Goal: Task Accomplishment & Management: Use online tool/utility

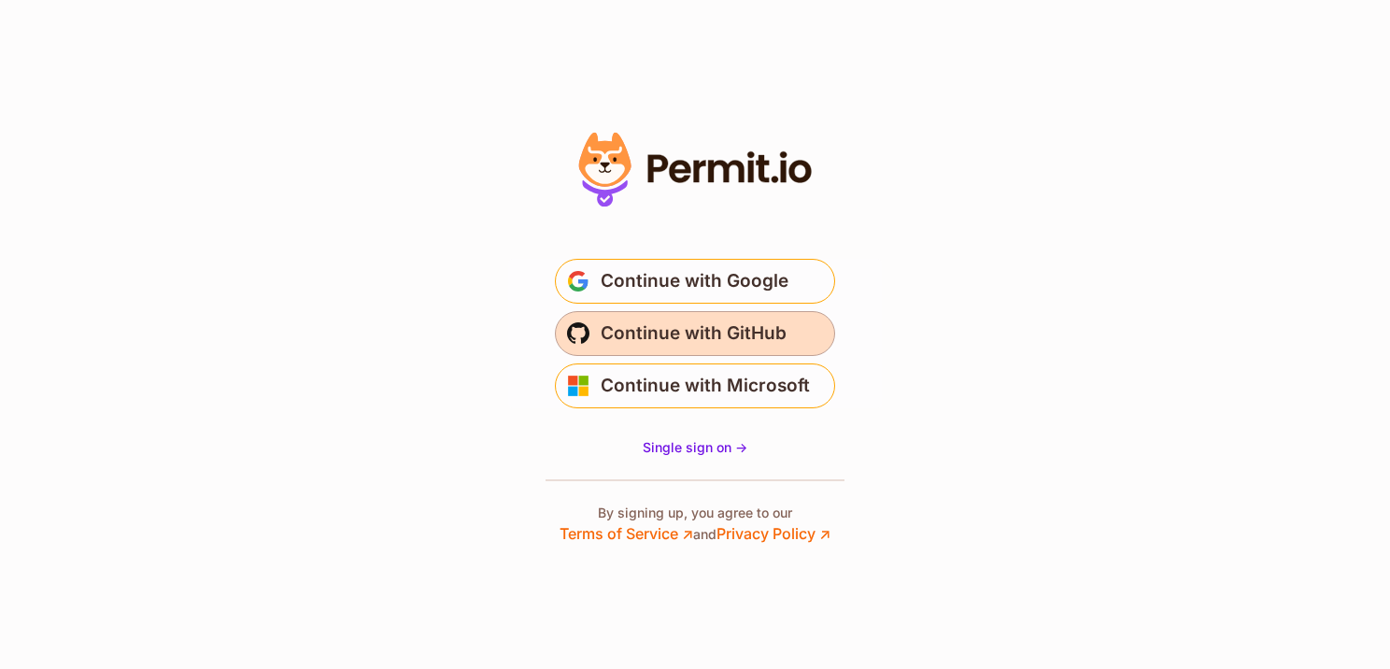
click at [775, 328] on span "Continue with GitHub" at bounding box center [694, 333] width 186 height 30
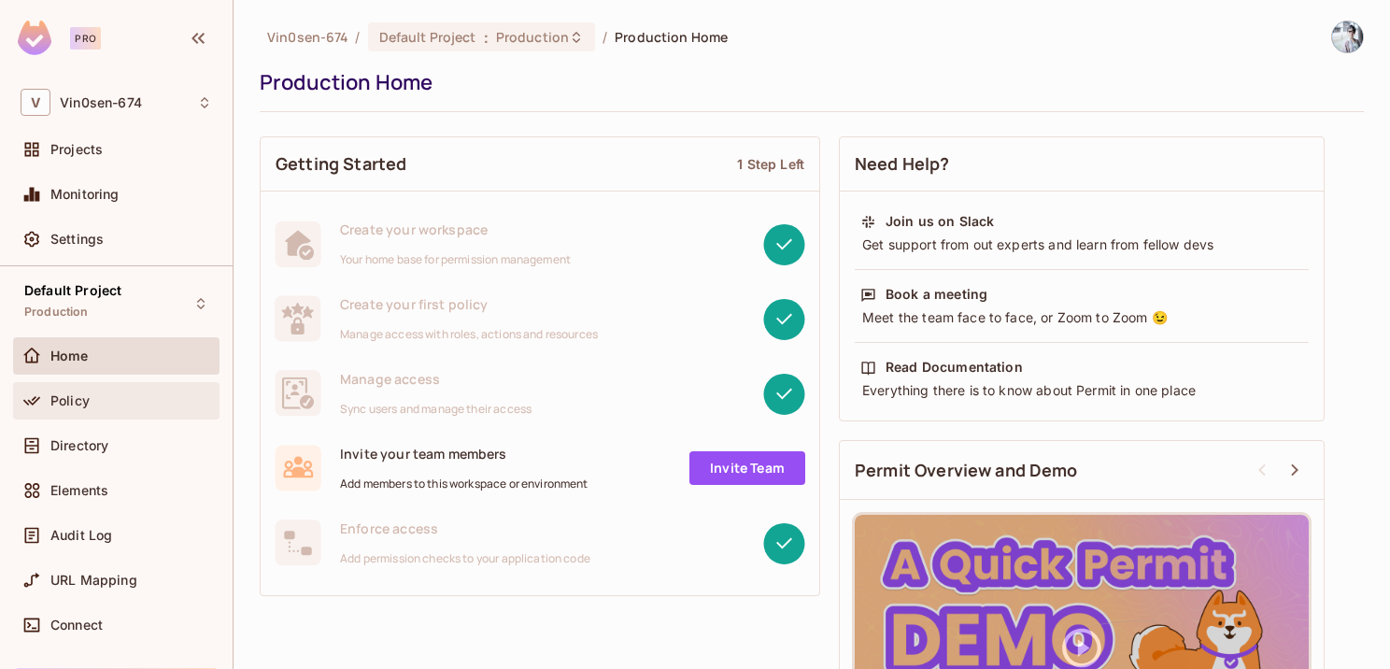
click at [116, 406] on div "Policy" at bounding box center [116, 400] width 191 height 22
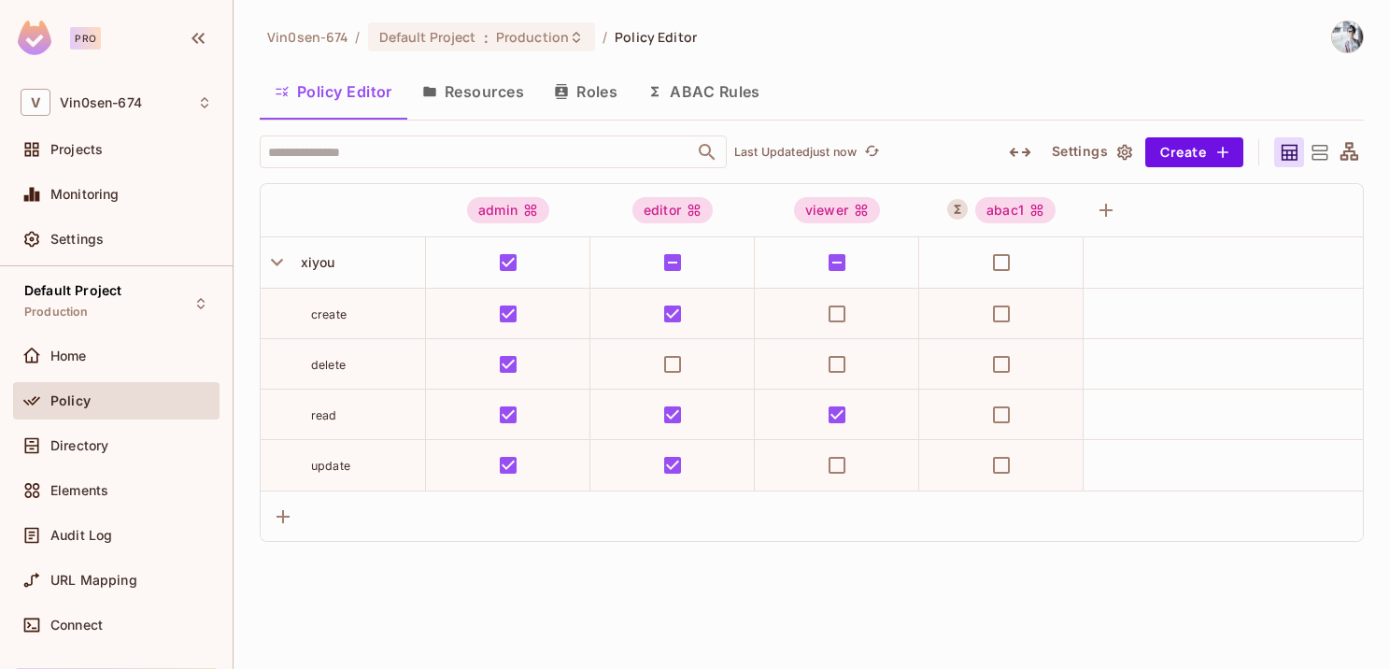
click at [514, 95] on button "Resources" at bounding box center [473, 91] width 132 height 47
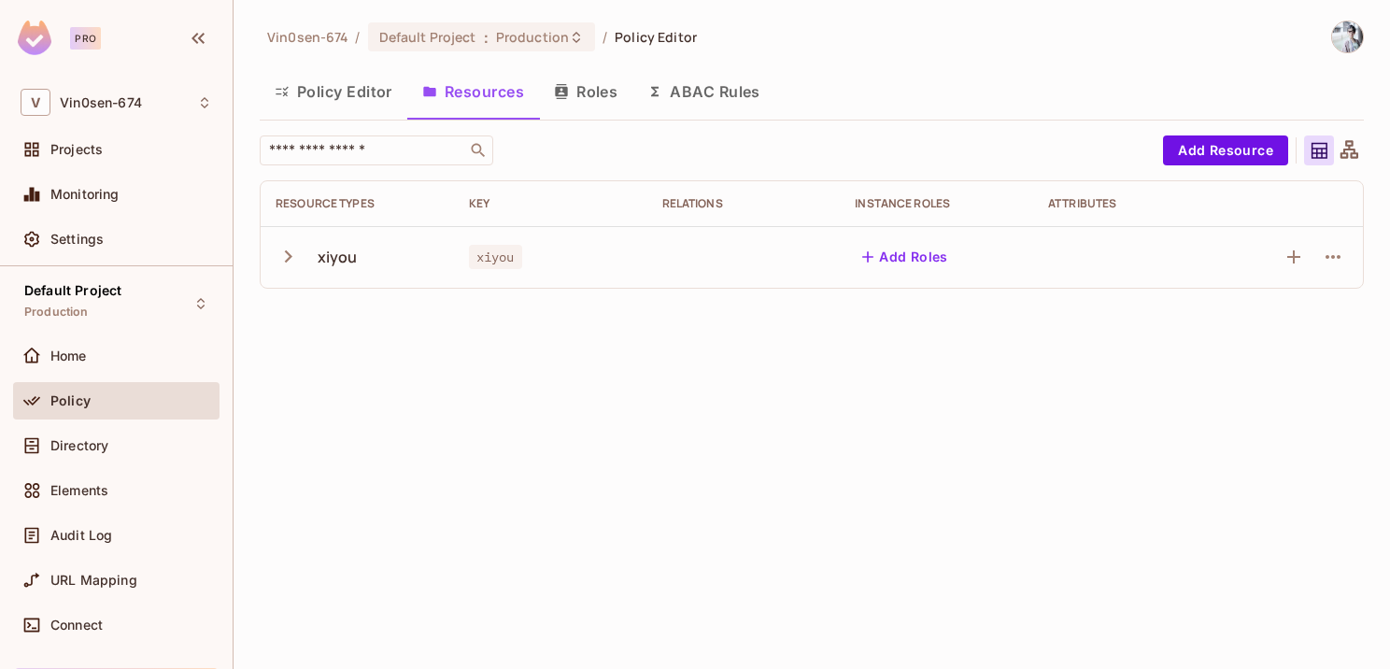
click at [335, 248] on div "xiyou" at bounding box center [338, 257] width 40 height 21
click at [295, 254] on icon "button" at bounding box center [288, 256] width 25 height 25
click at [340, 321] on div "read" at bounding box center [311, 319] width 71 height 18
drag, startPoint x: 333, startPoint y: 316, endPoint x: 357, endPoint y: 493, distance: 179.1
click at [357, 493] on tbody "xiyou xiyou Add Roles read create update delete" at bounding box center [812, 380] width 1102 height 308
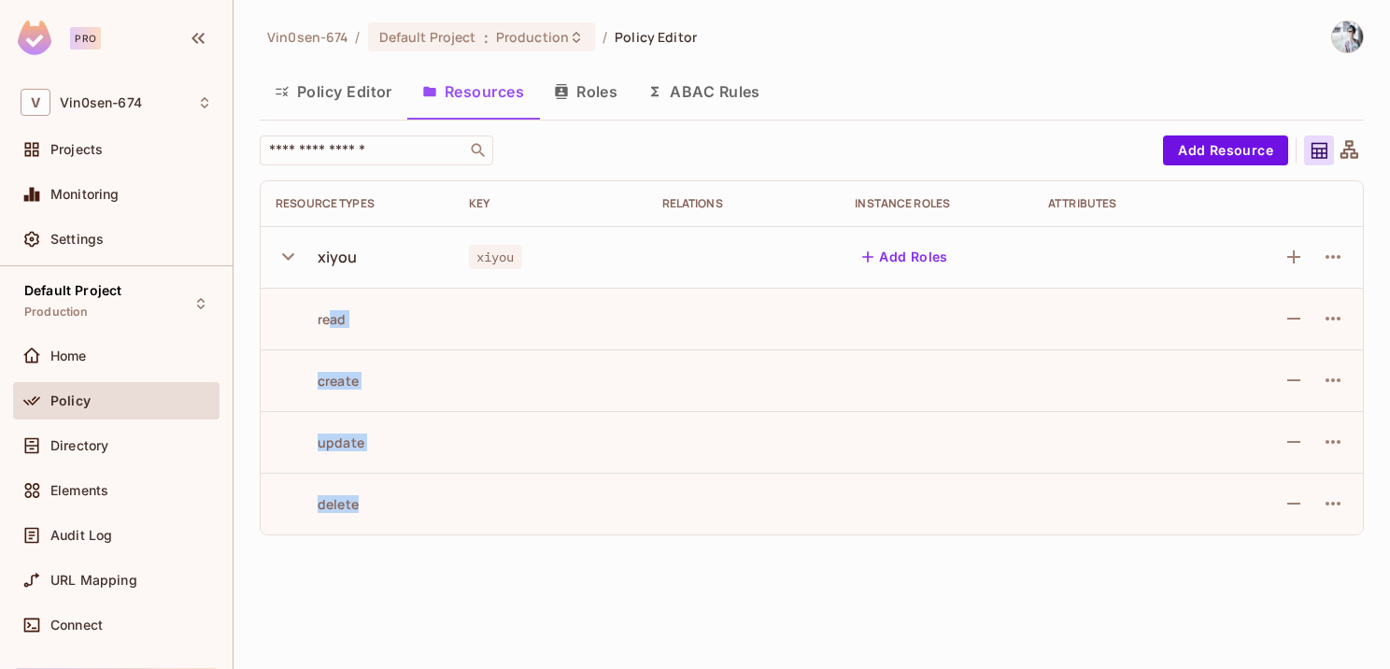
drag, startPoint x: 357, startPoint y: 493, endPoint x: 644, endPoint y: 400, distance: 301.6
click at [644, 400] on td at bounding box center [550, 380] width 193 height 62
click at [585, 87] on button "Roles" at bounding box center [585, 91] width 93 height 47
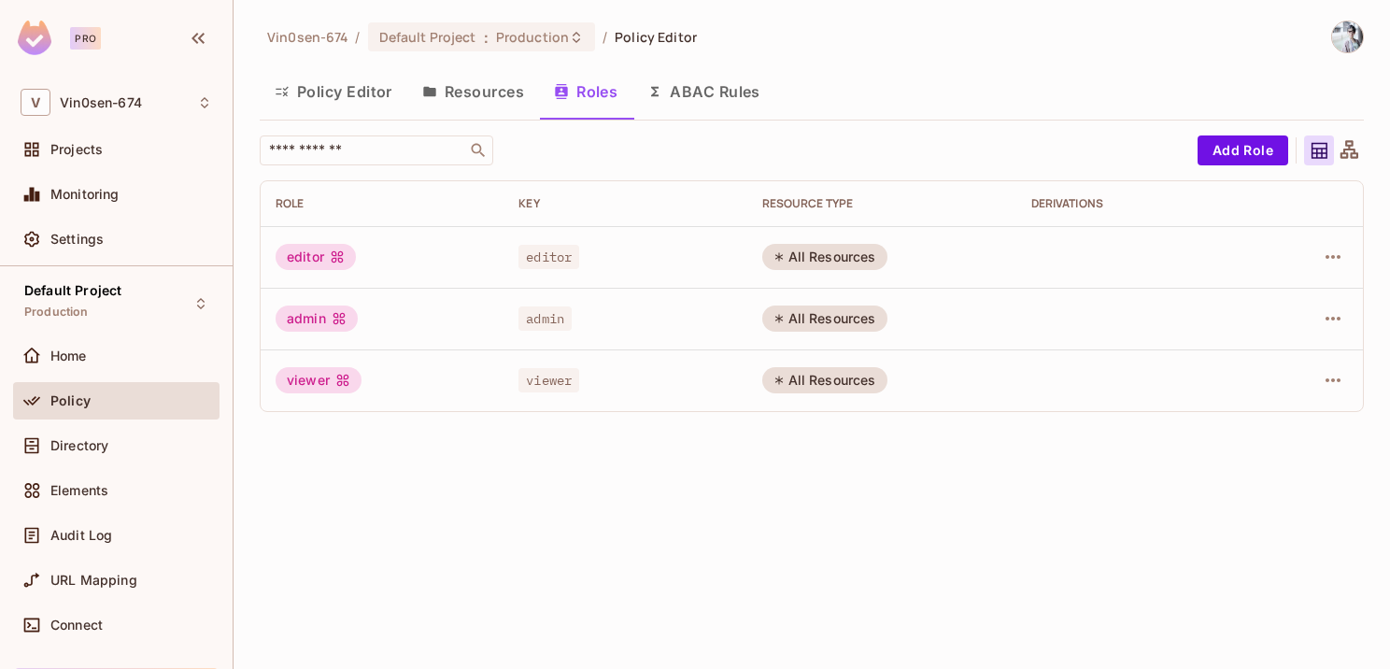
click at [489, 95] on button "Resources" at bounding box center [473, 91] width 132 height 47
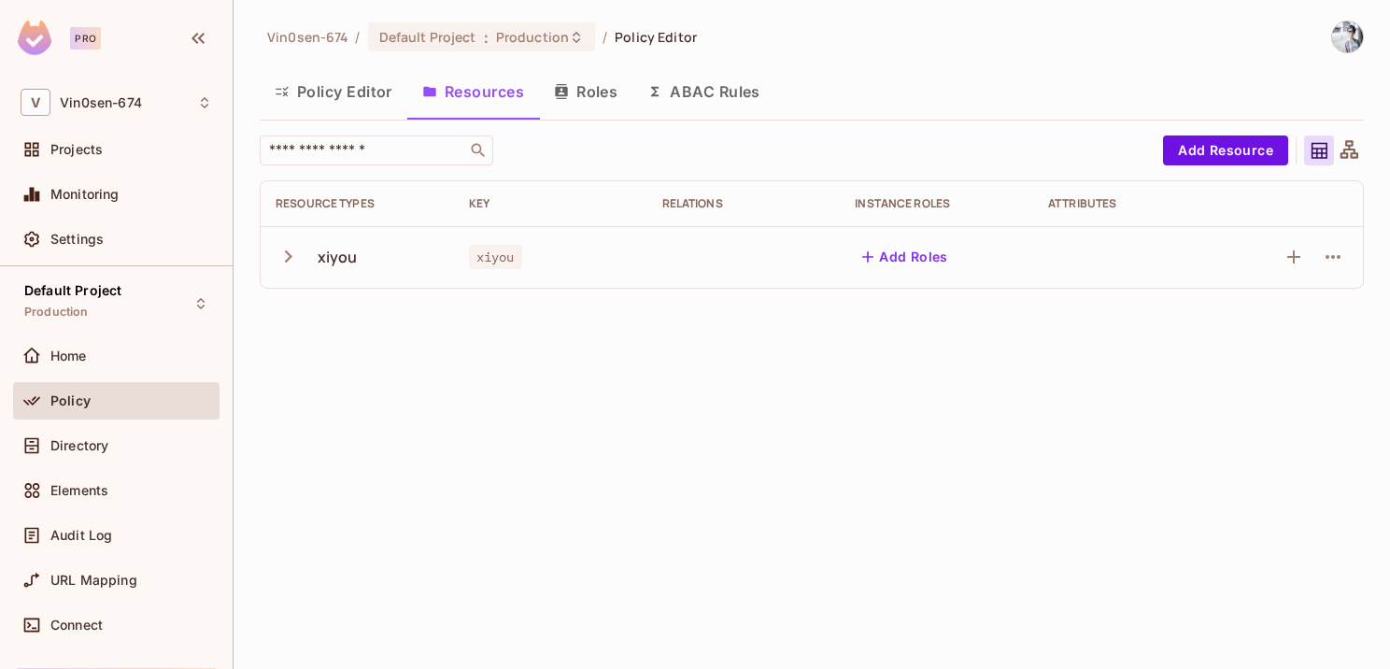
click at [333, 230] on td "xiyou" at bounding box center [357, 257] width 193 height 62
click at [316, 254] on div "xiyou" at bounding box center [357, 256] width 163 height 39
click at [288, 262] on icon "button" at bounding box center [288, 256] width 25 height 25
click at [1296, 263] on icon "button" at bounding box center [1293, 257] width 22 height 22
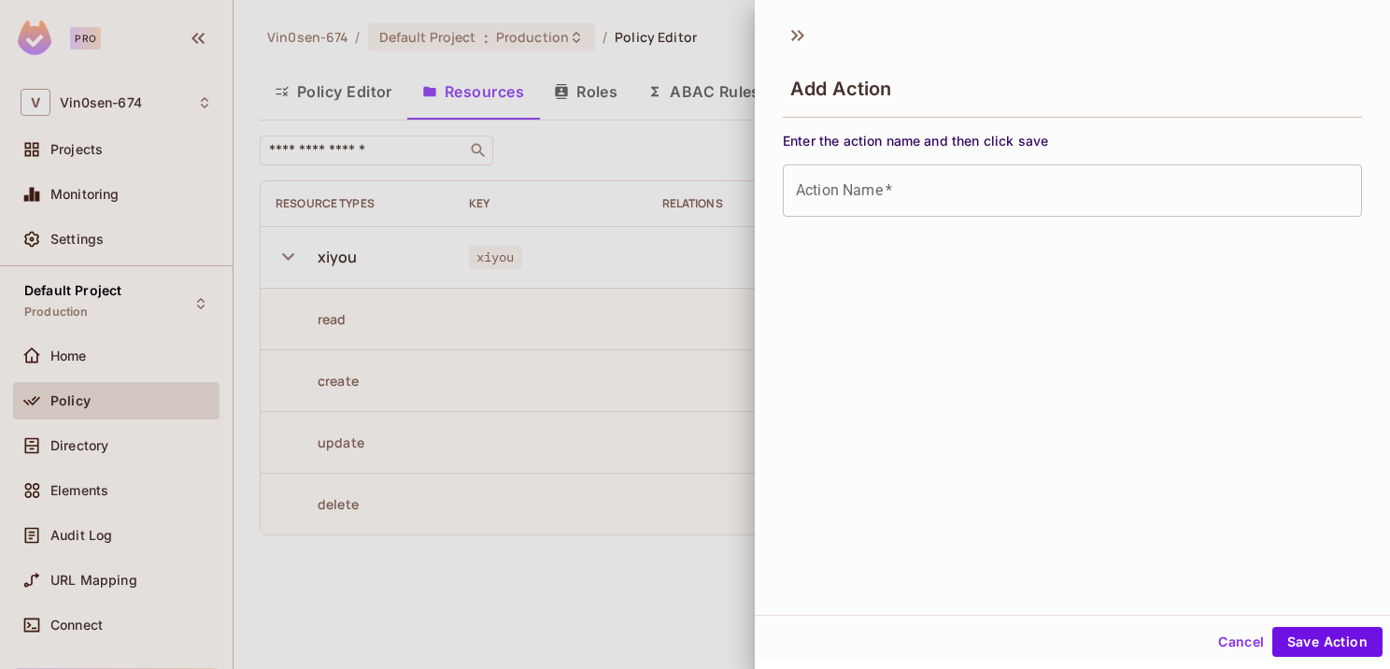
click at [702, 461] on div at bounding box center [695, 334] width 1390 height 669
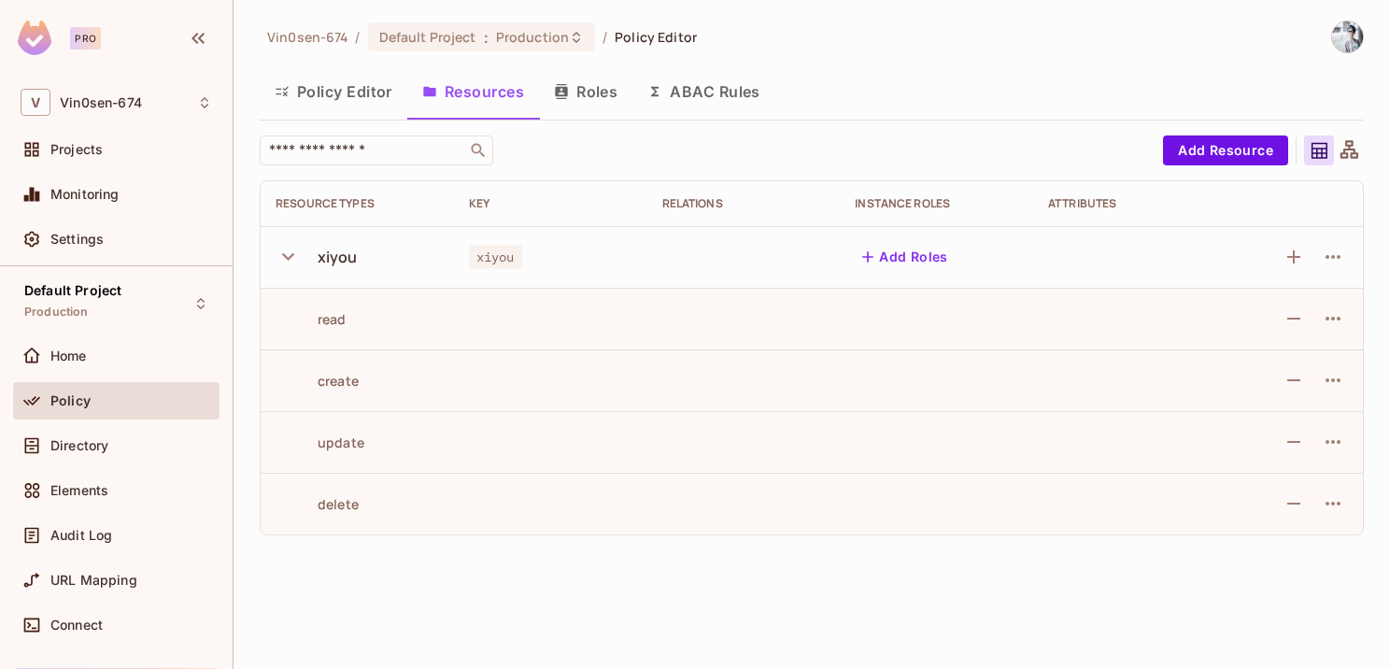
click at [564, 93] on icon "button" at bounding box center [561, 91] width 15 height 15
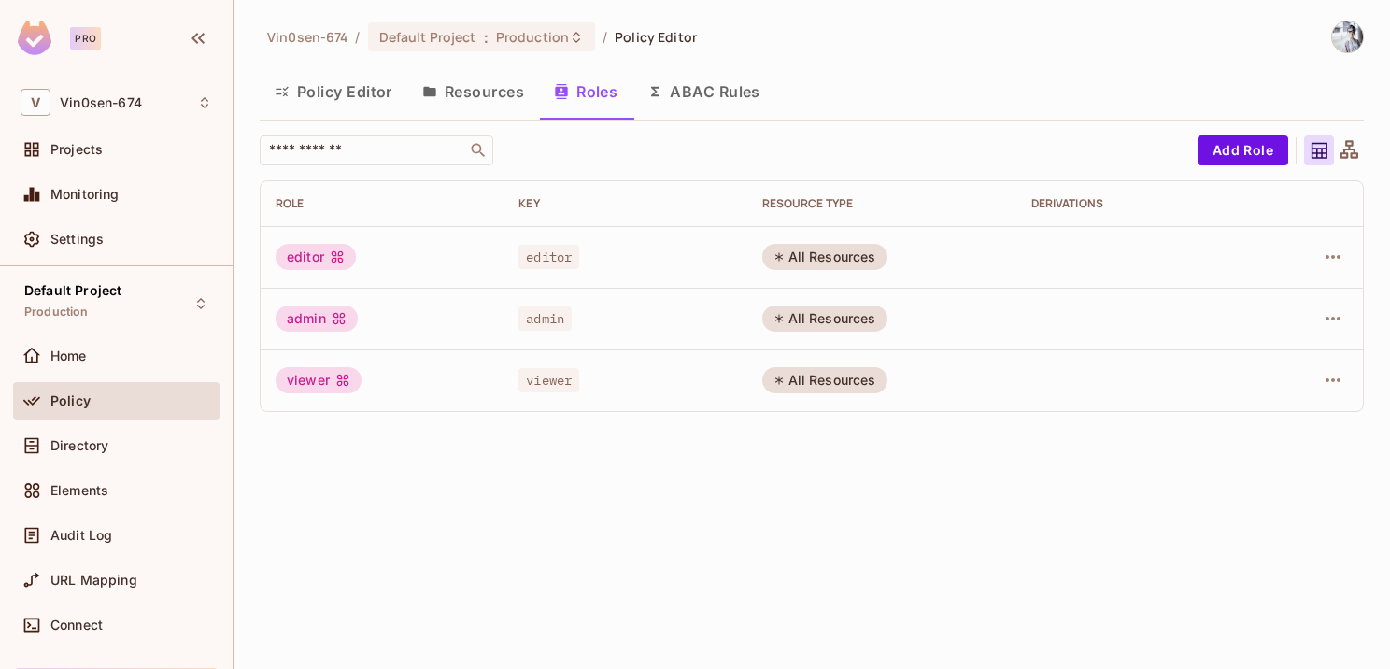
click at [709, 86] on button "ABAC Rules" at bounding box center [703, 91] width 143 height 47
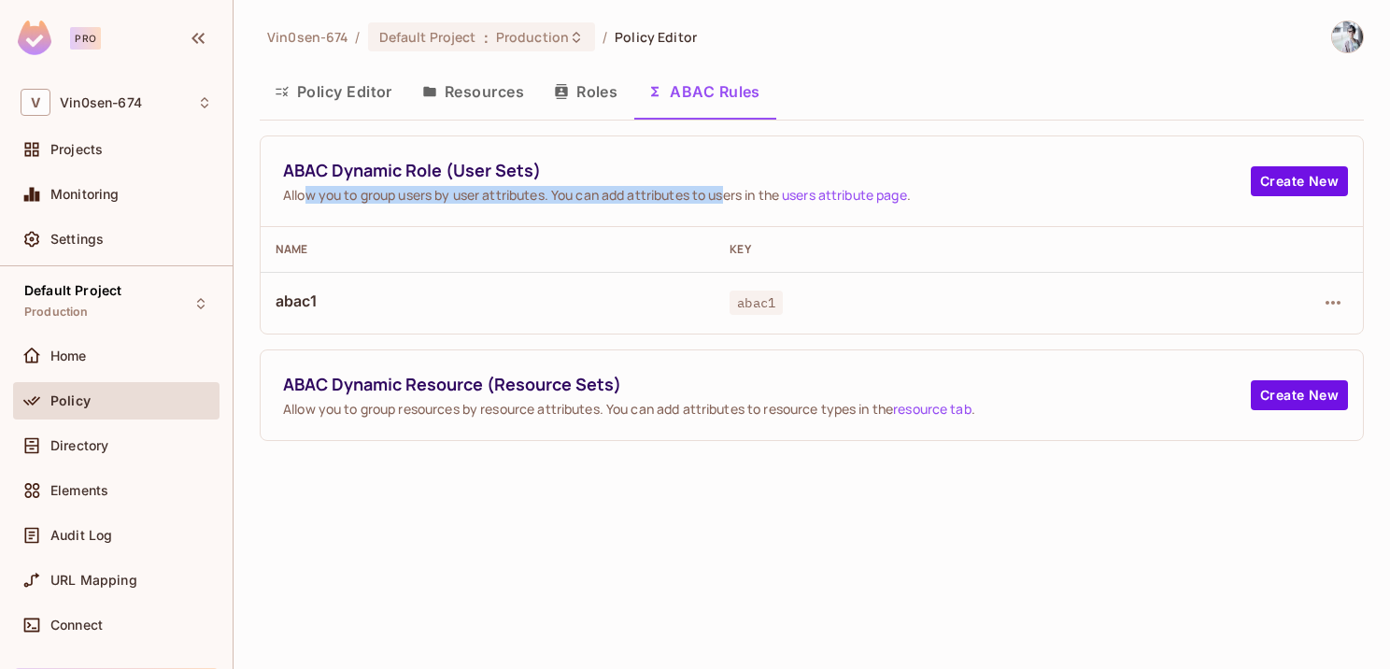
drag, startPoint x: 303, startPoint y: 194, endPoint x: 732, endPoint y: 203, distance: 429.7
click at [732, 203] on div "ABAC Dynamic Role (User Sets) Allow you to group users by user attributes. You …" at bounding box center [812, 181] width 1102 height 91
click at [341, 101] on button "Policy Editor" at bounding box center [334, 91] width 148 height 47
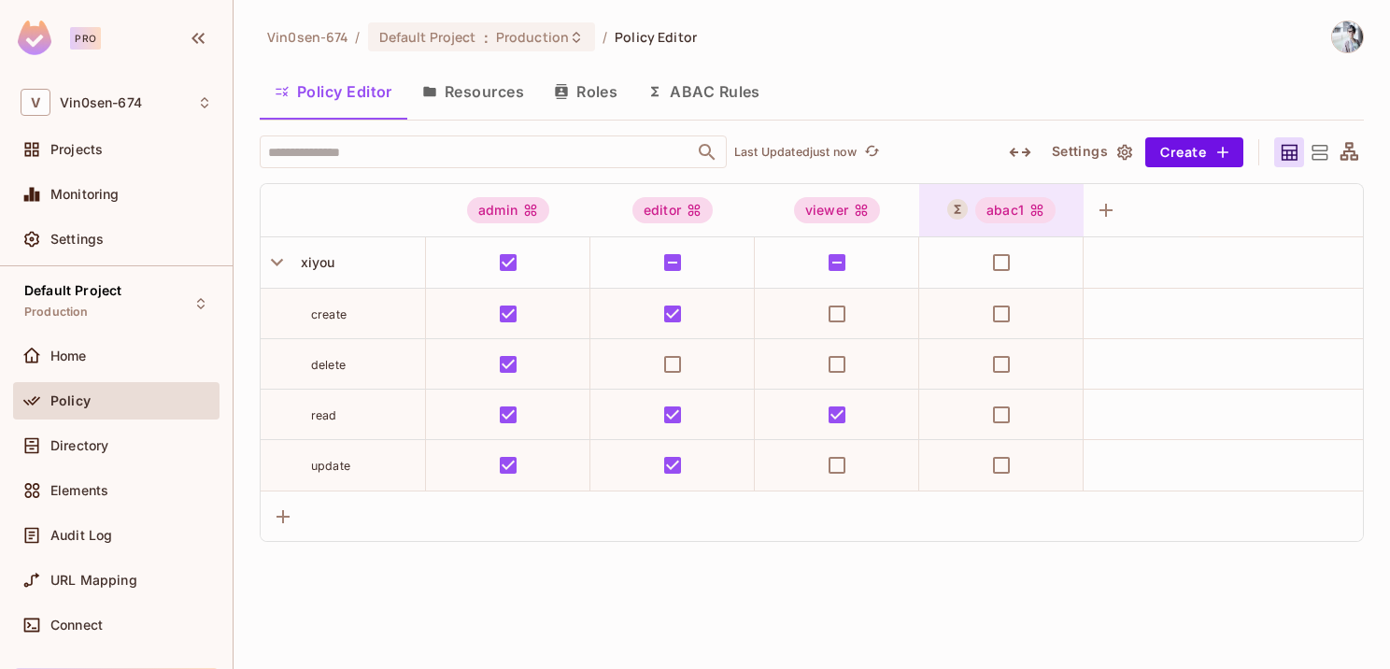
click at [1007, 216] on div "abac1" at bounding box center [1015, 210] width 80 height 26
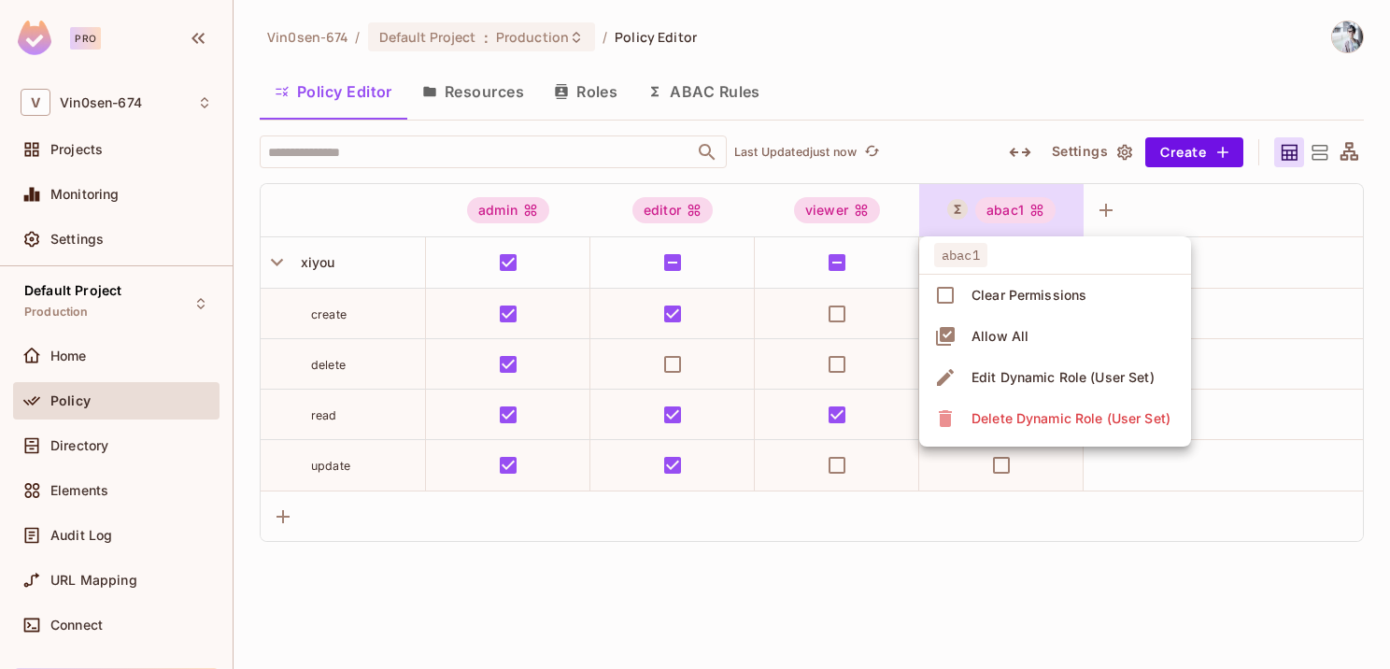
click at [1007, 216] on div at bounding box center [695, 334] width 1390 height 669
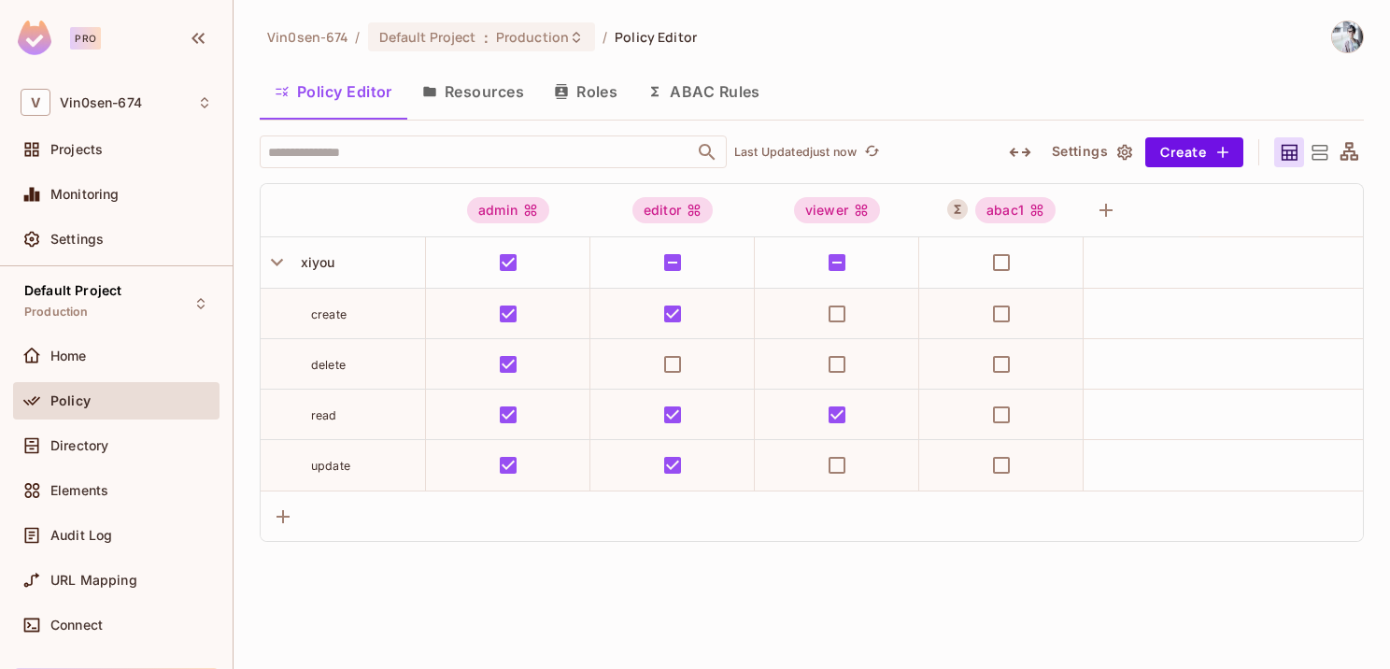
click at [717, 85] on button "ABAC Rules" at bounding box center [703, 91] width 143 height 47
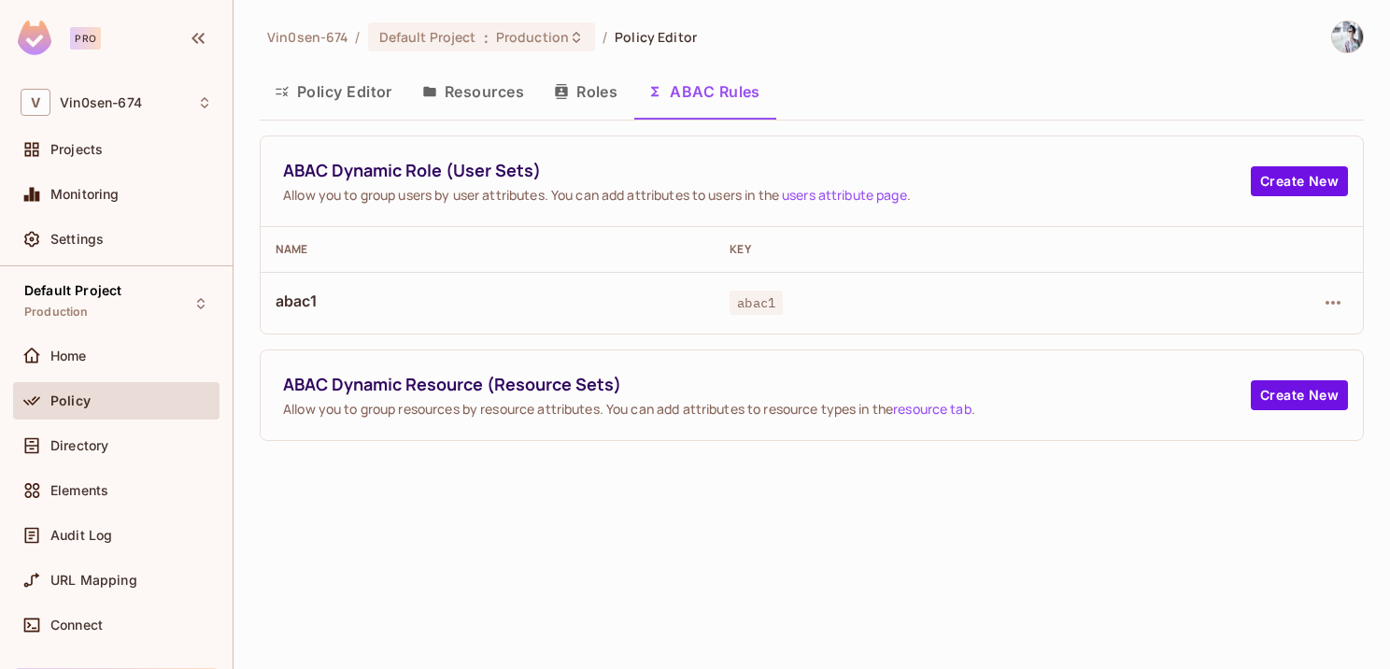
click at [333, 97] on button "Policy Editor" at bounding box center [334, 91] width 148 height 47
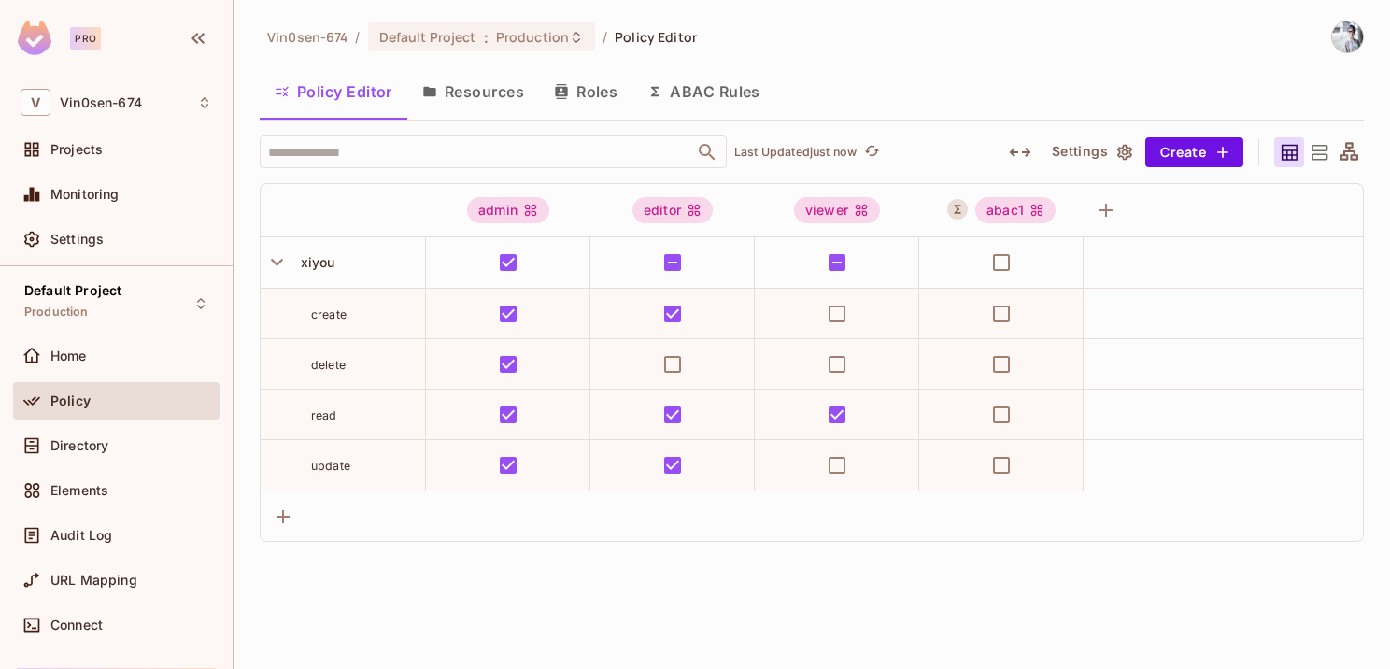
click at [448, 99] on button "Resources" at bounding box center [473, 91] width 132 height 47
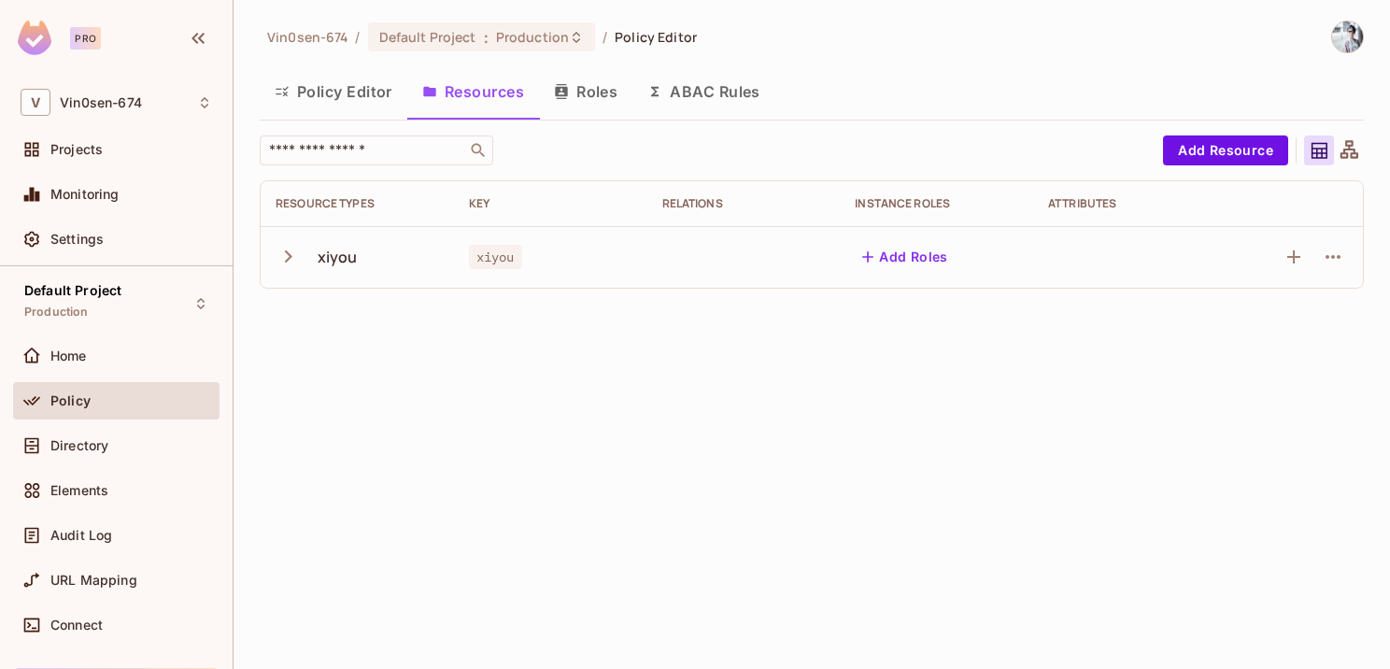
click at [336, 259] on div "xiyou" at bounding box center [338, 257] width 40 height 21
click at [276, 258] on icon "button" at bounding box center [288, 256] width 25 height 25
click at [329, 105] on button "Policy Editor" at bounding box center [334, 91] width 148 height 47
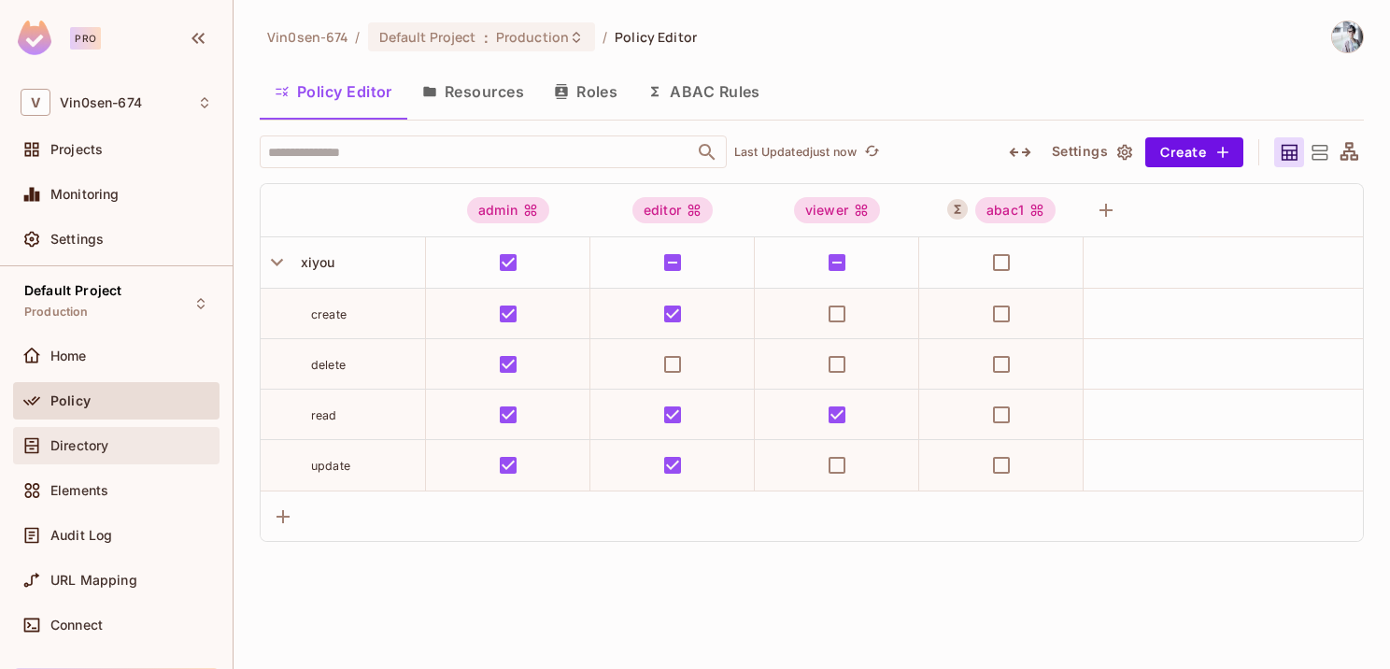
click at [108, 448] on span "Directory" at bounding box center [79, 445] width 58 height 15
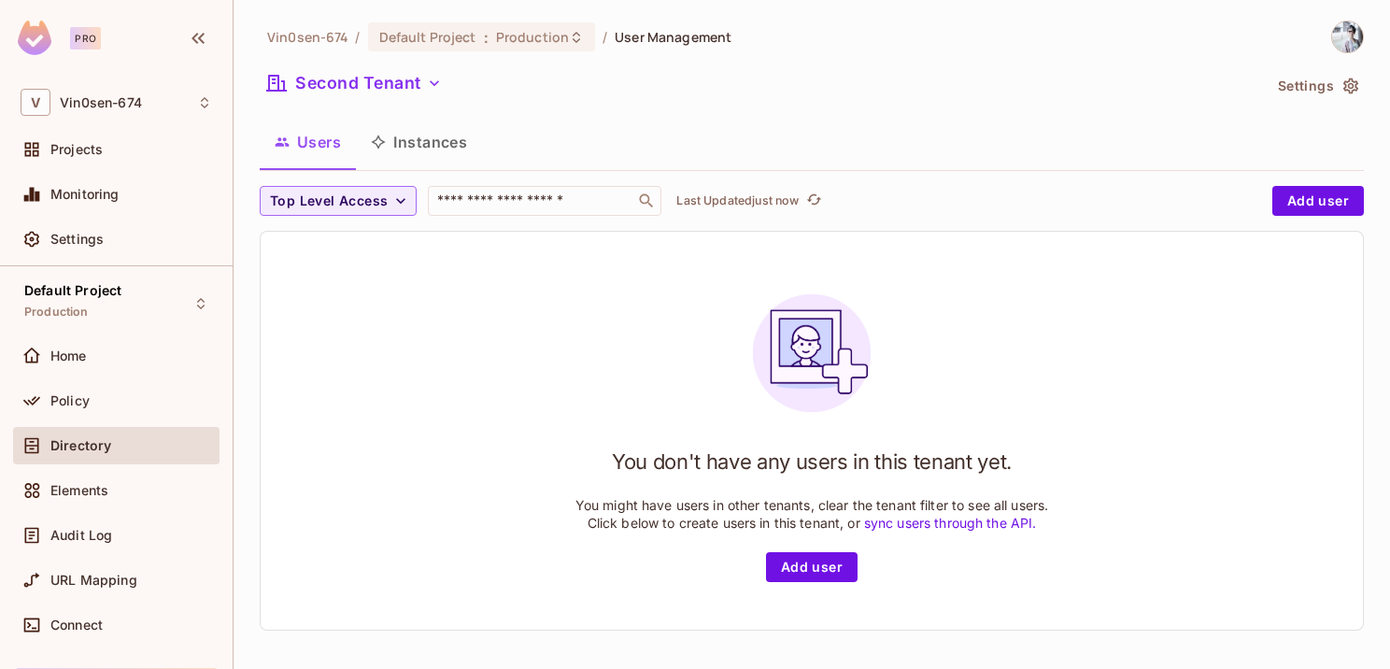
click at [430, 149] on button "Instances" at bounding box center [419, 142] width 126 height 47
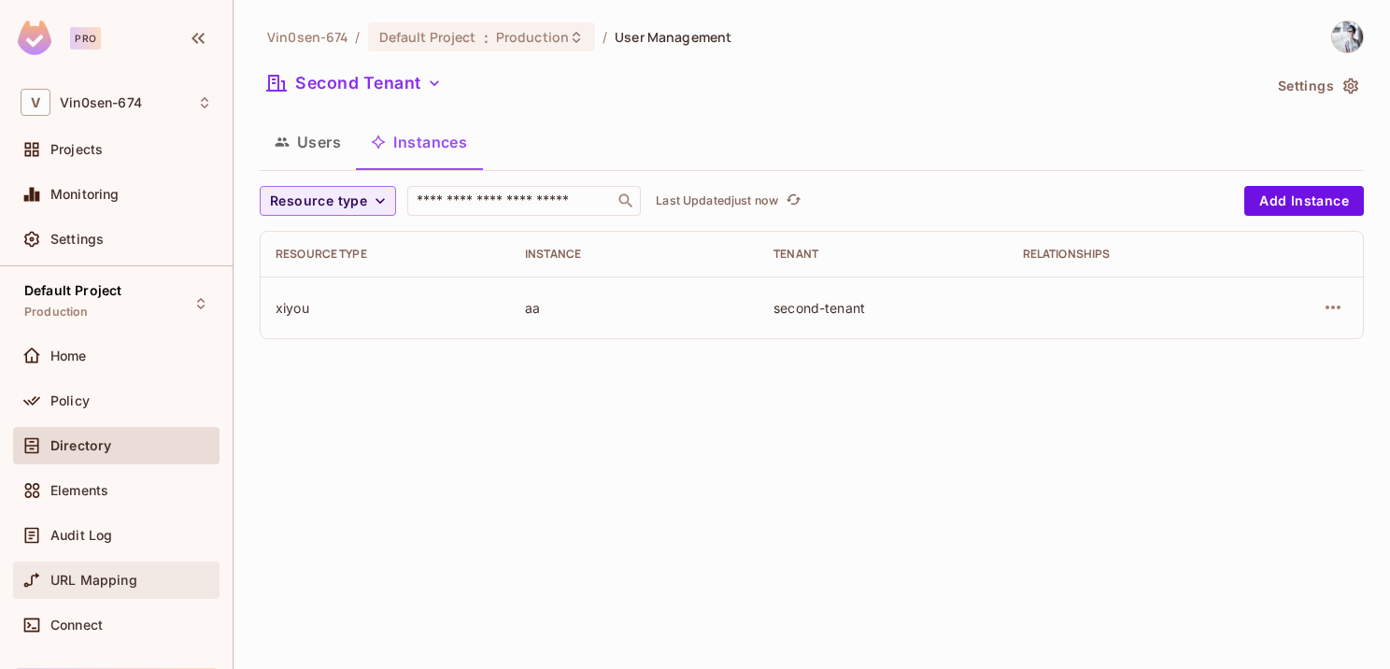
click at [114, 587] on div "URL Mapping" at bounding box center [116, 580] width 191 height 22
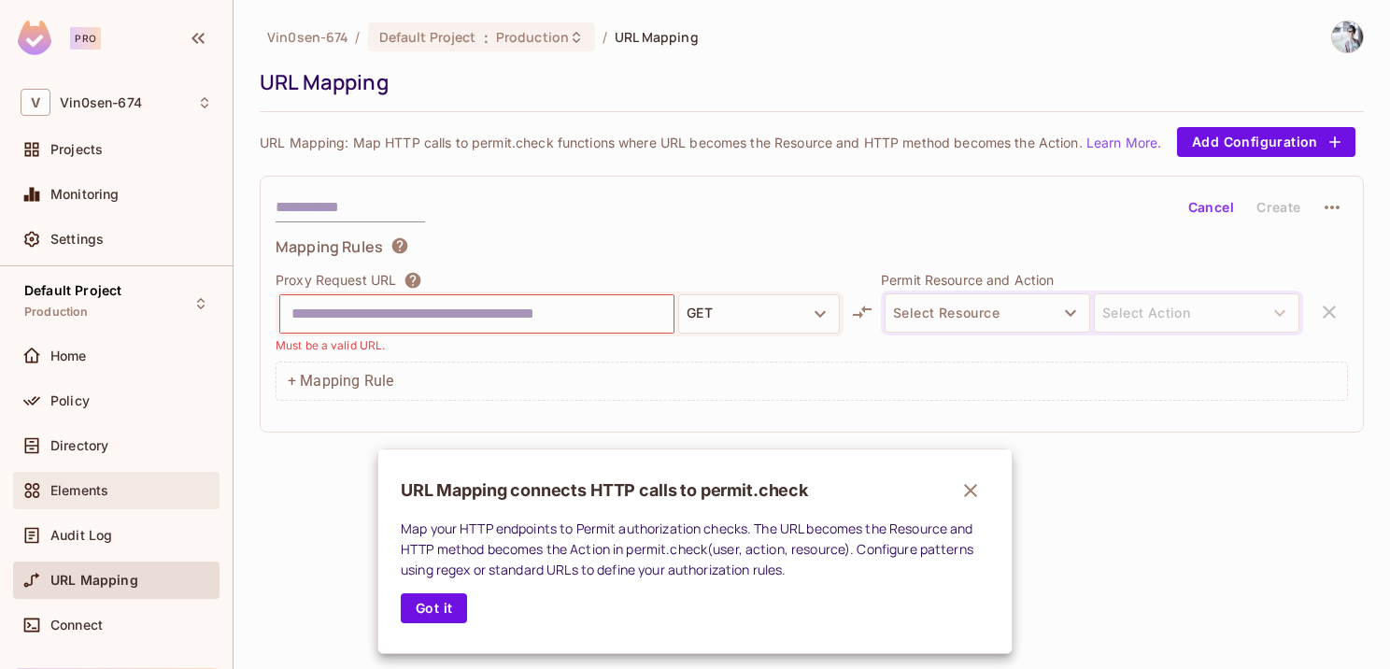
click at [96, 494] on div at bounding box center [695, 334] width 1390 height 669
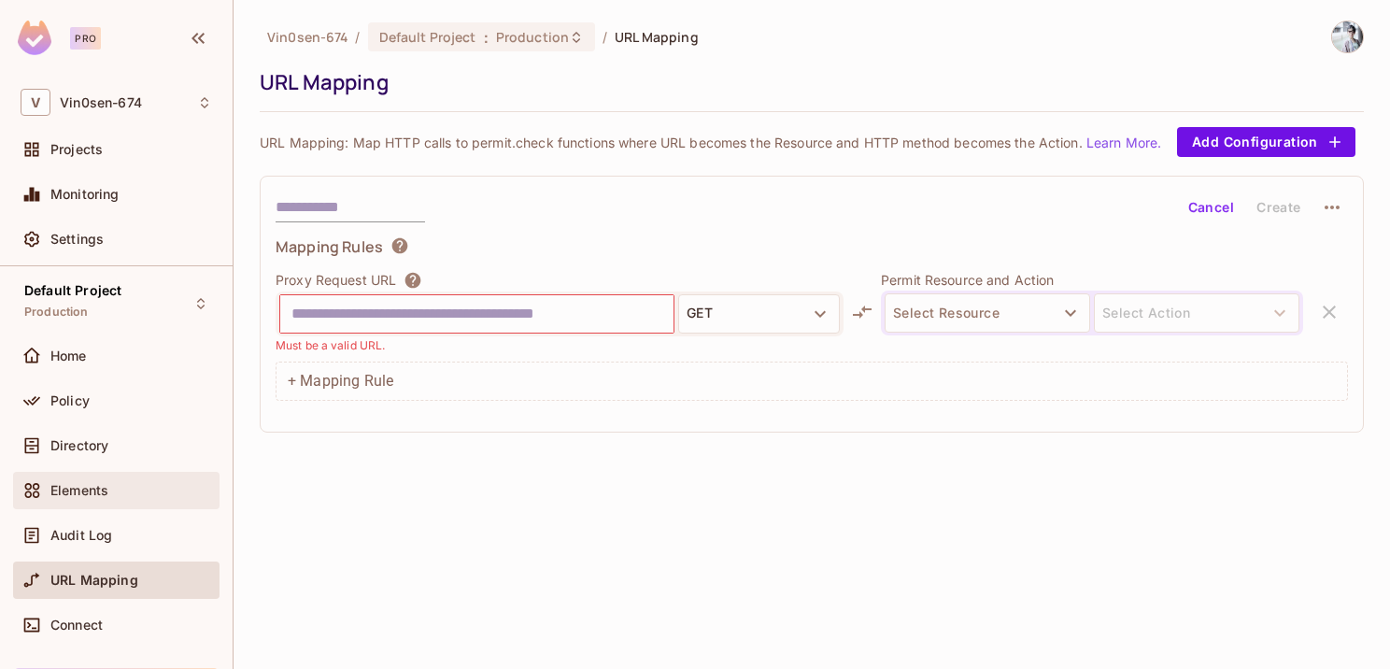
click at [96, 494] on span "Elements" at bounding box center [79, 490] width 58 height 15
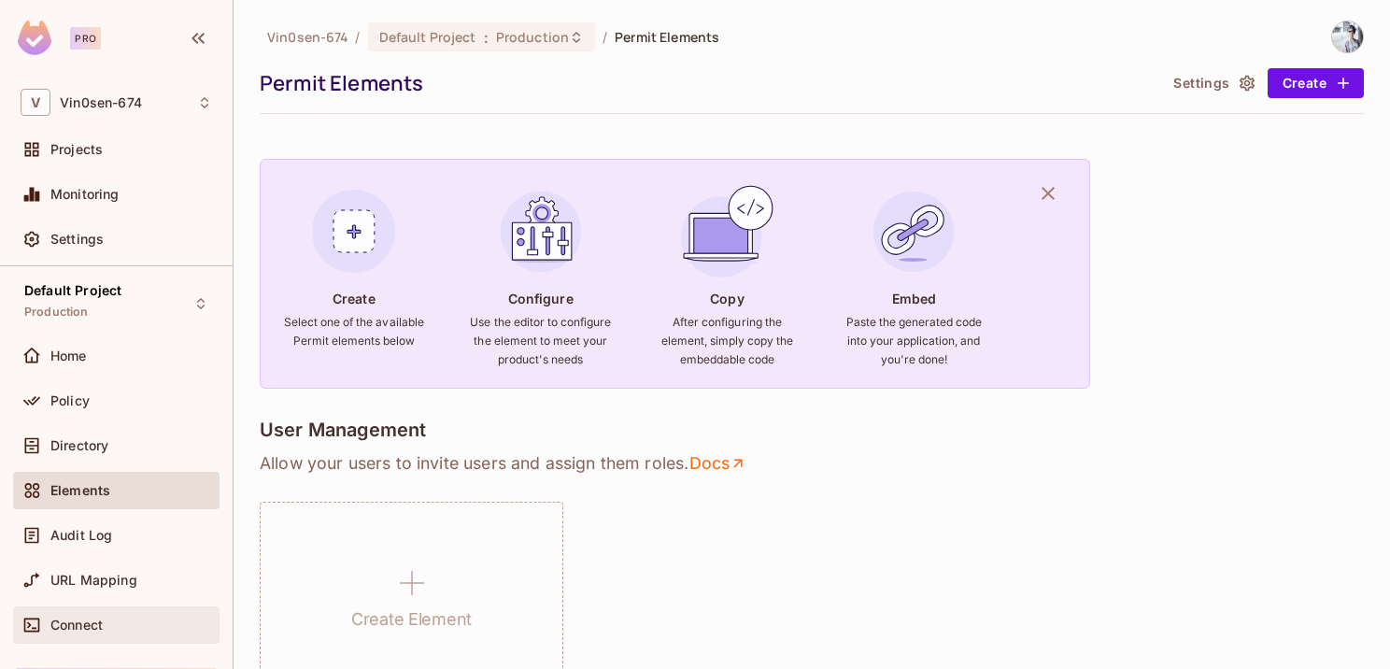
click at [97, 619] on span "Connect" at bounding box center [76, 624] width 52 height 15
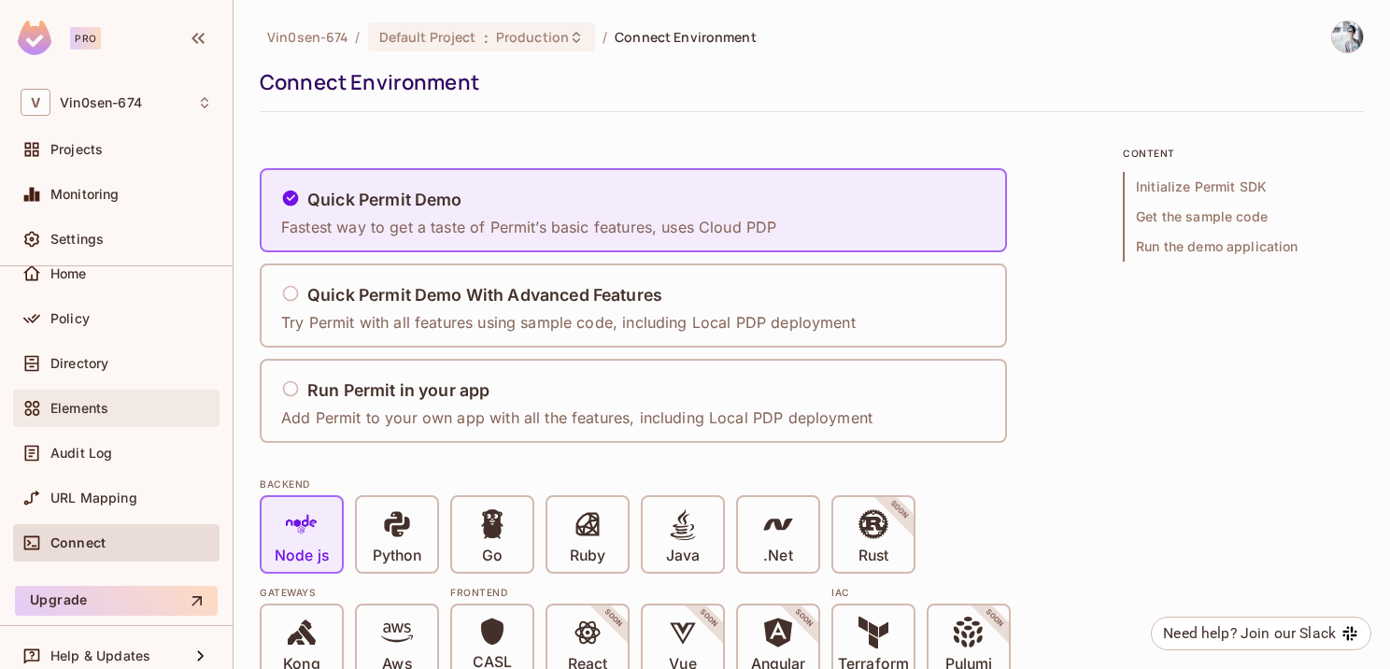
scroll to position [97, 0]
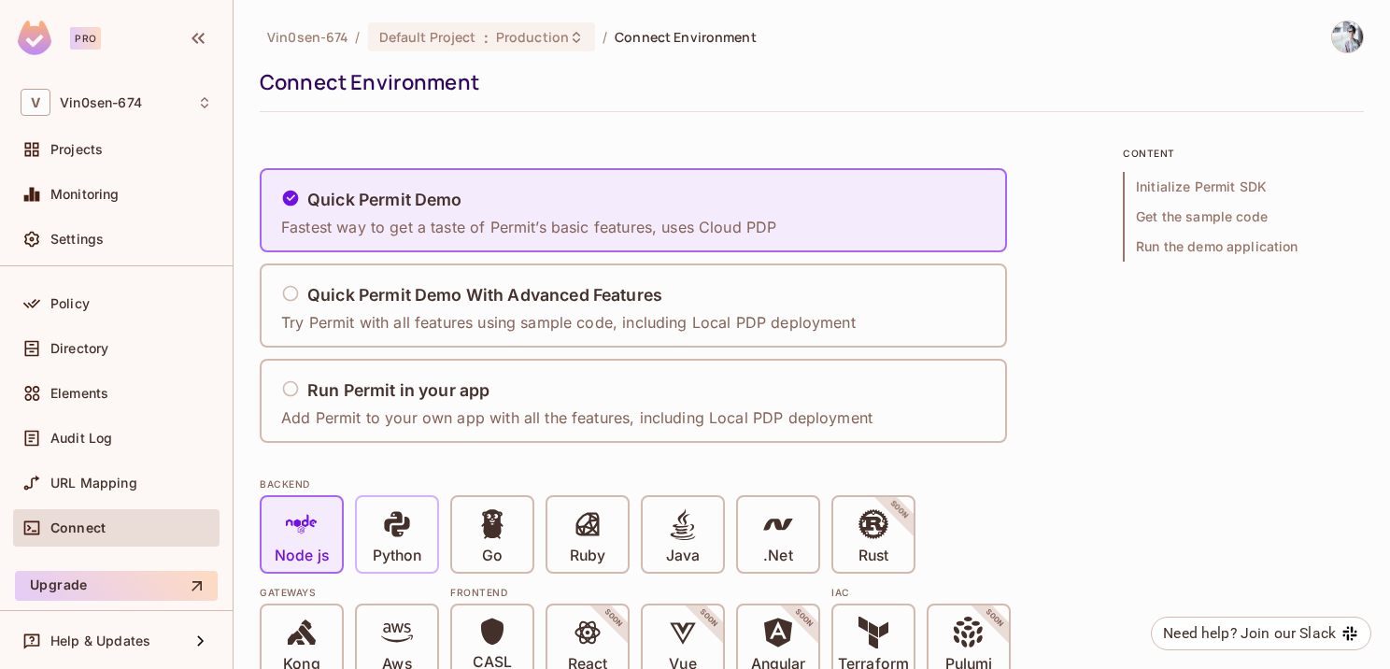
click at [388, 523] on icon at bounding box center [396, 523] width 25 height 25
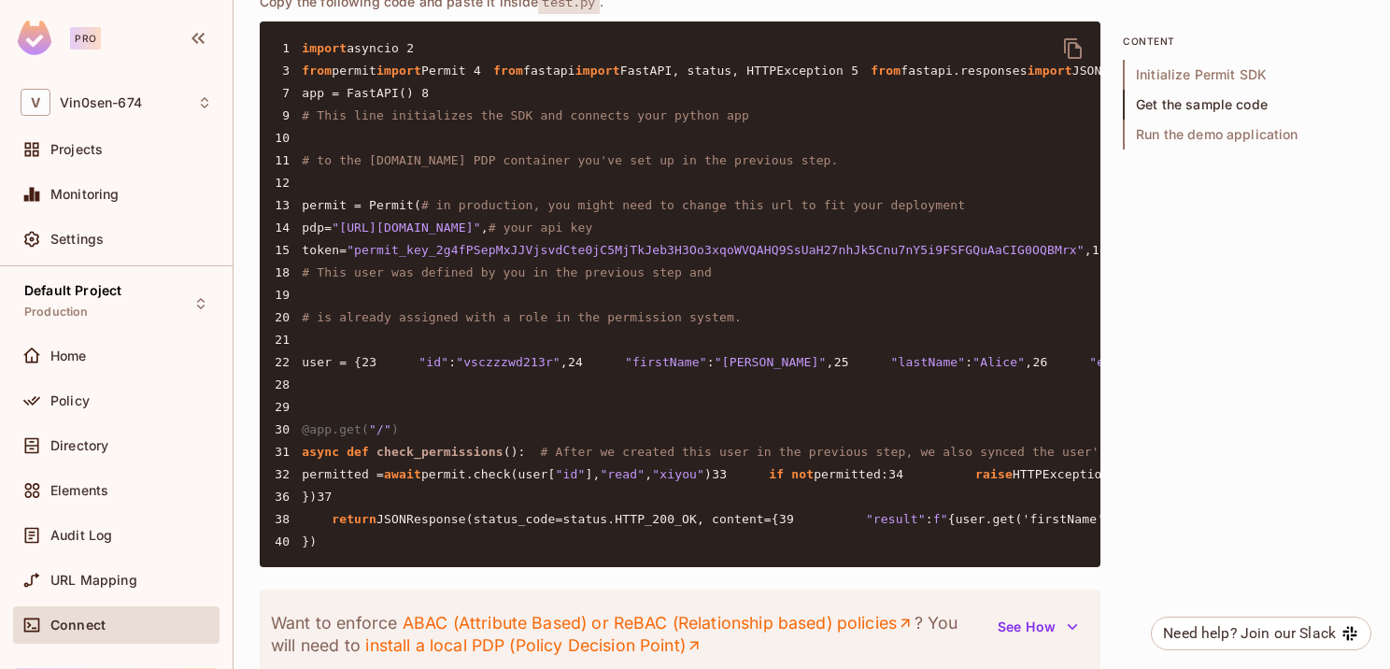
scroll to position [1494, 0]
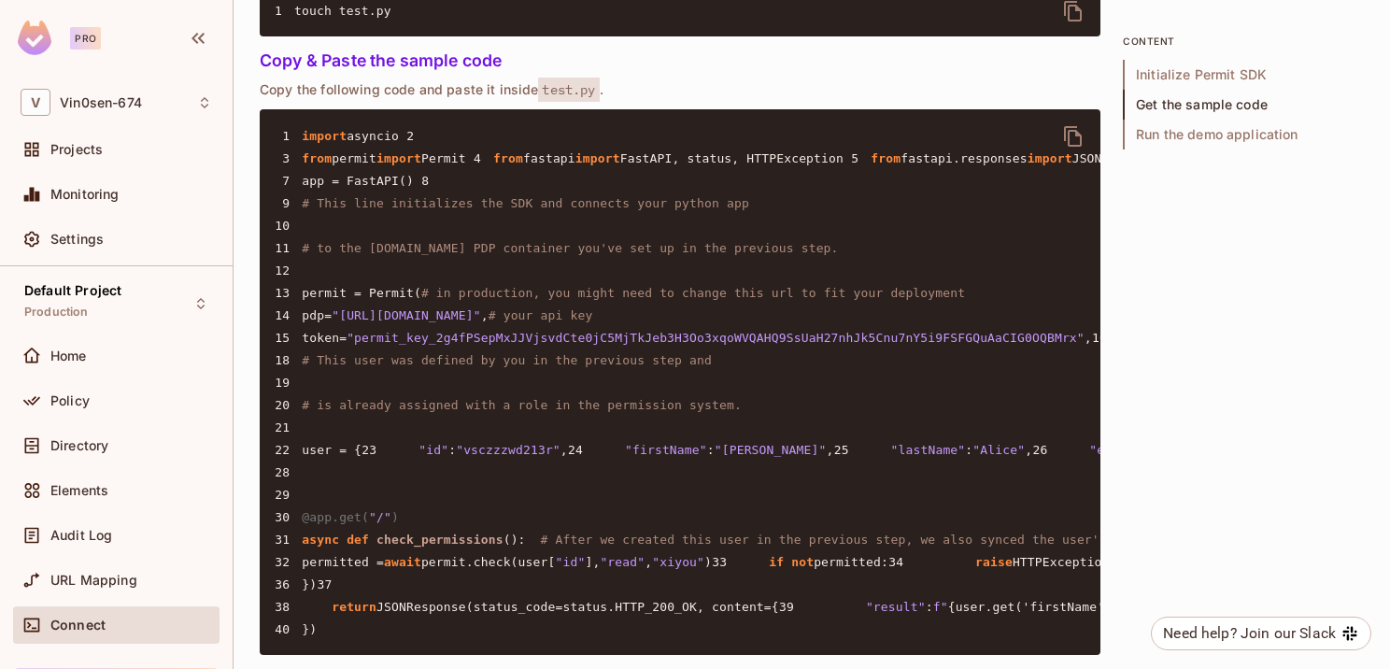
drag, startPoint x: 472, startPoint y: 166, endPoint x: 387, endPoint y: 164, distance: 85.0
copy code "import Permit"
click at [149, 396] on div "Policy" at bounding box center [131, 400] width 162 height 15
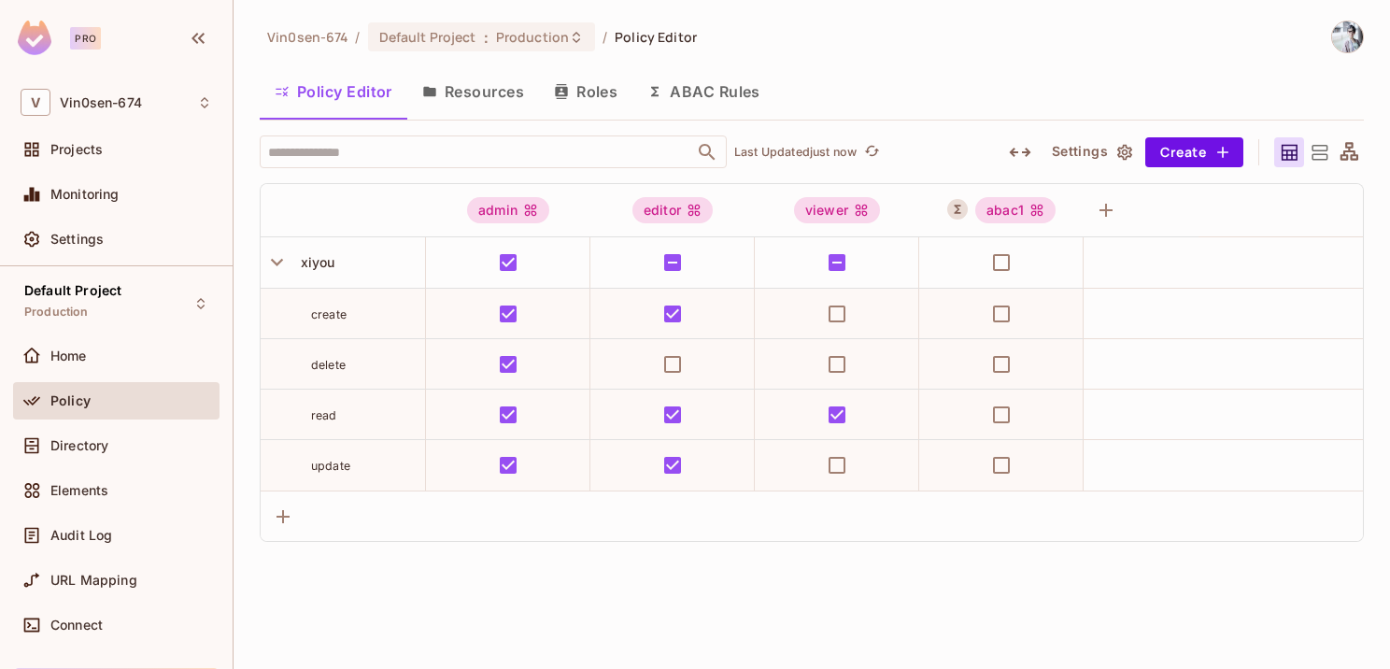
click at [540, 97] on button "Roles" at bounding box center [585, 91] width 93 height 47
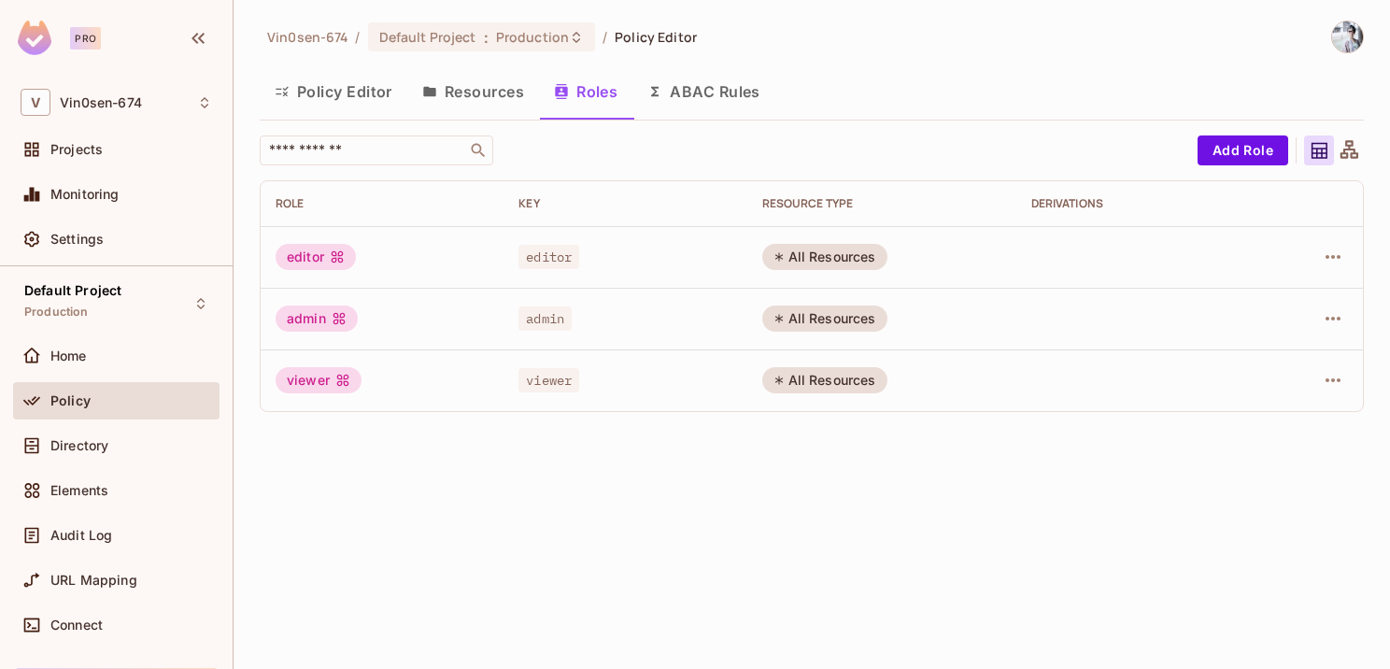
click at [496, 98] on button "Resources" at bounding box center [473, 91] width 132 height 47
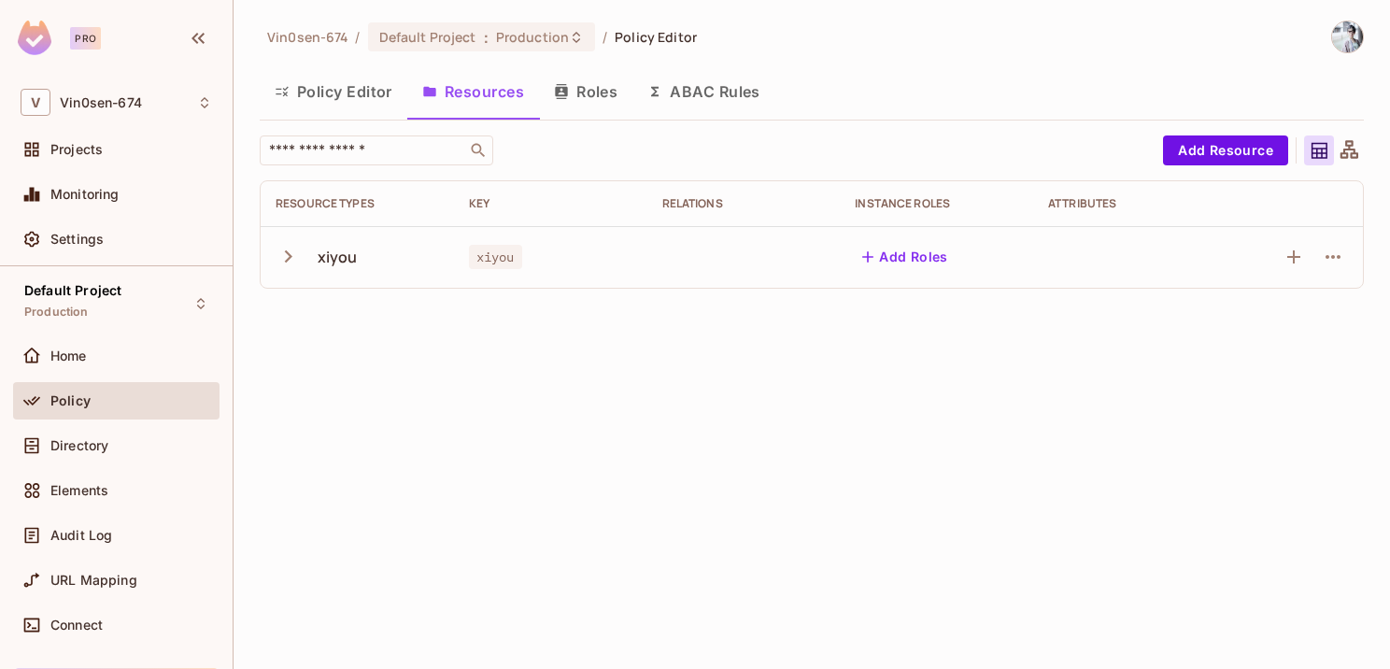
click at [287, 265] on icon "button" at bounding box center [288, 256] width 25 height 25
click at [755, 93] on button "ABAC Rules" at bounding box center [703, 91] width 143 height 47
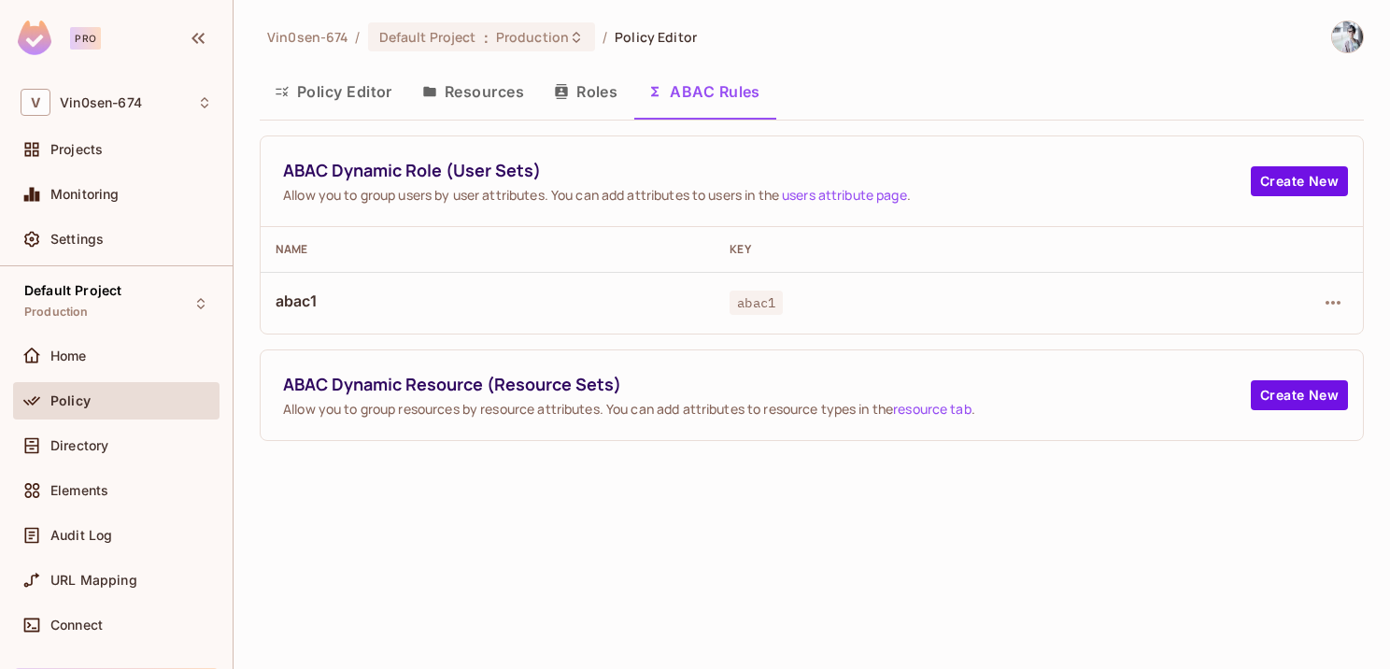
click at [602, 86] on button "Roles" at bounding box center [585, 91] width 93 height 47
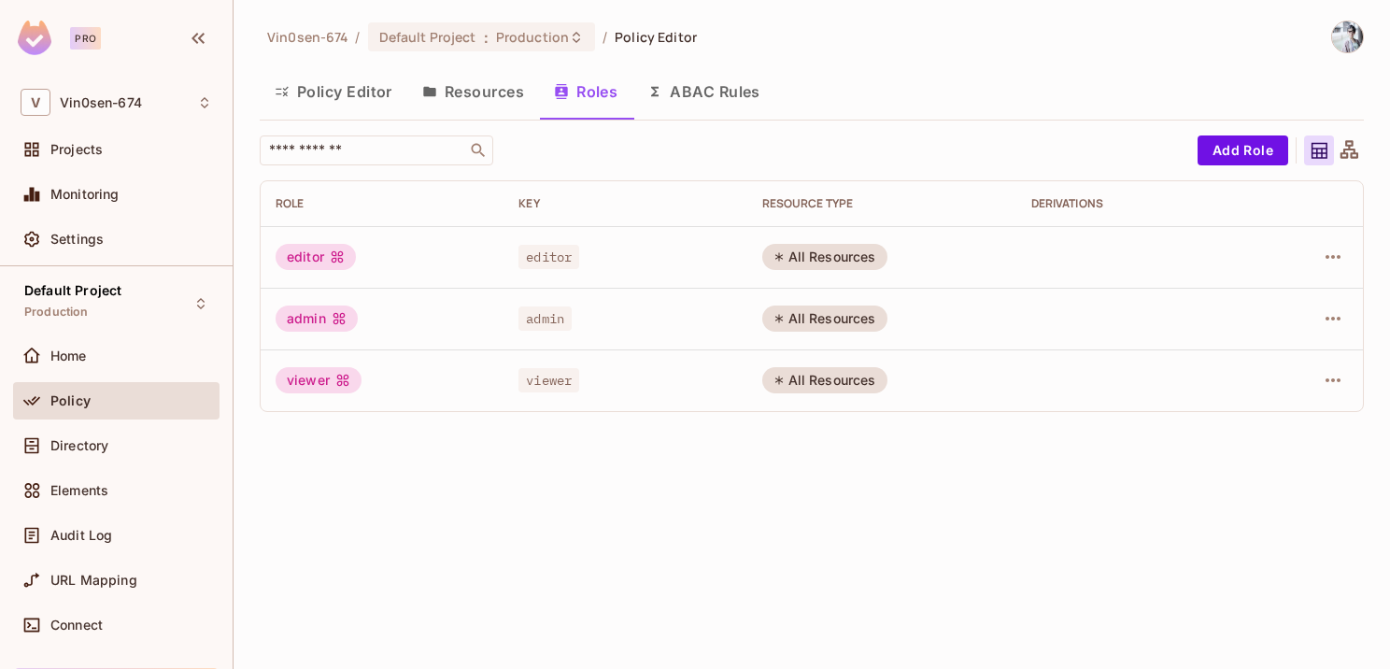
click at [374, 99] on button "Policy Editor" at bounding box center [334, 91] width 148 height 47
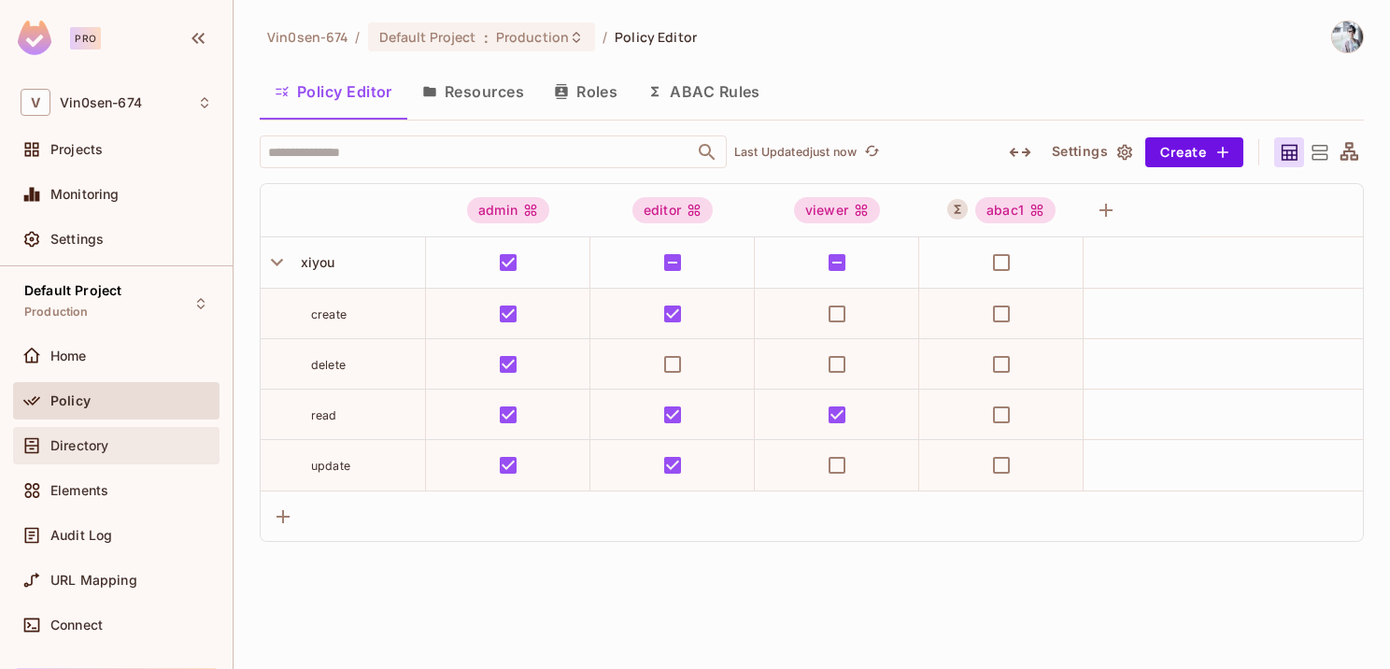
click at [135, 453] on div "Directory" at bounding box center [116, 445] width 191 height 22
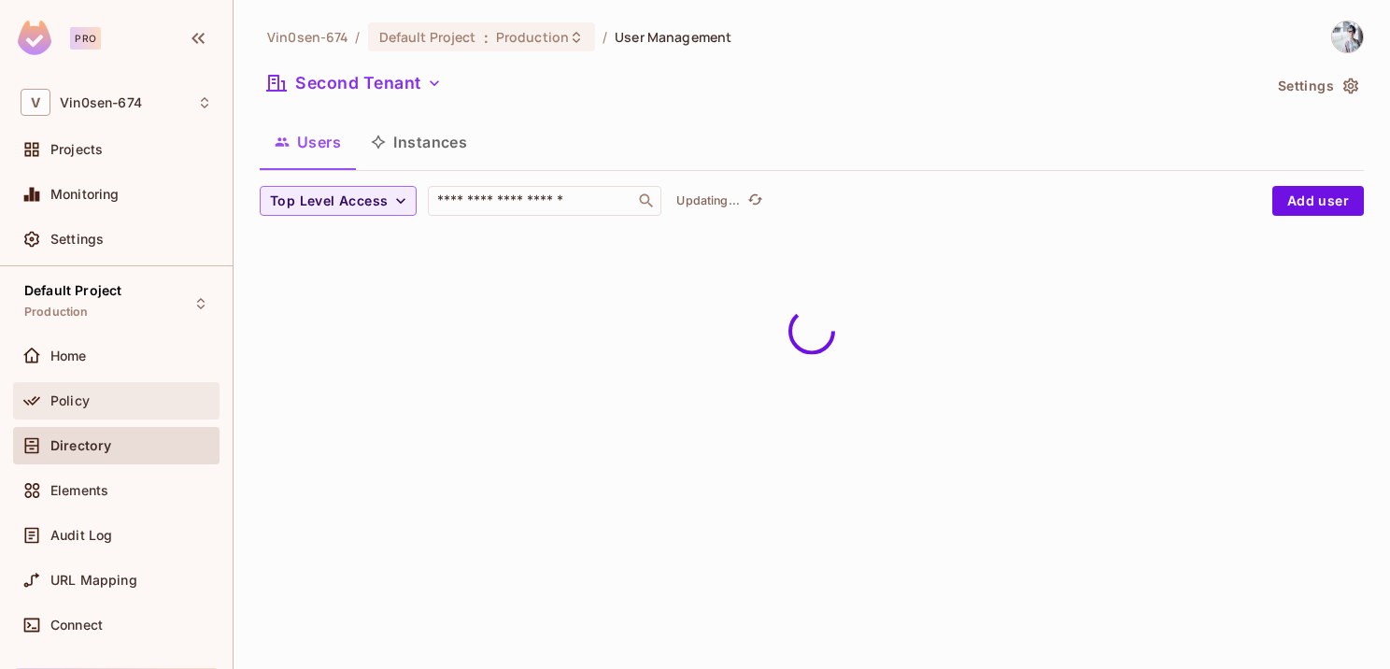
click at [142, 387] on div "Policy" at bounding box center [116, 400] width 206 height 37
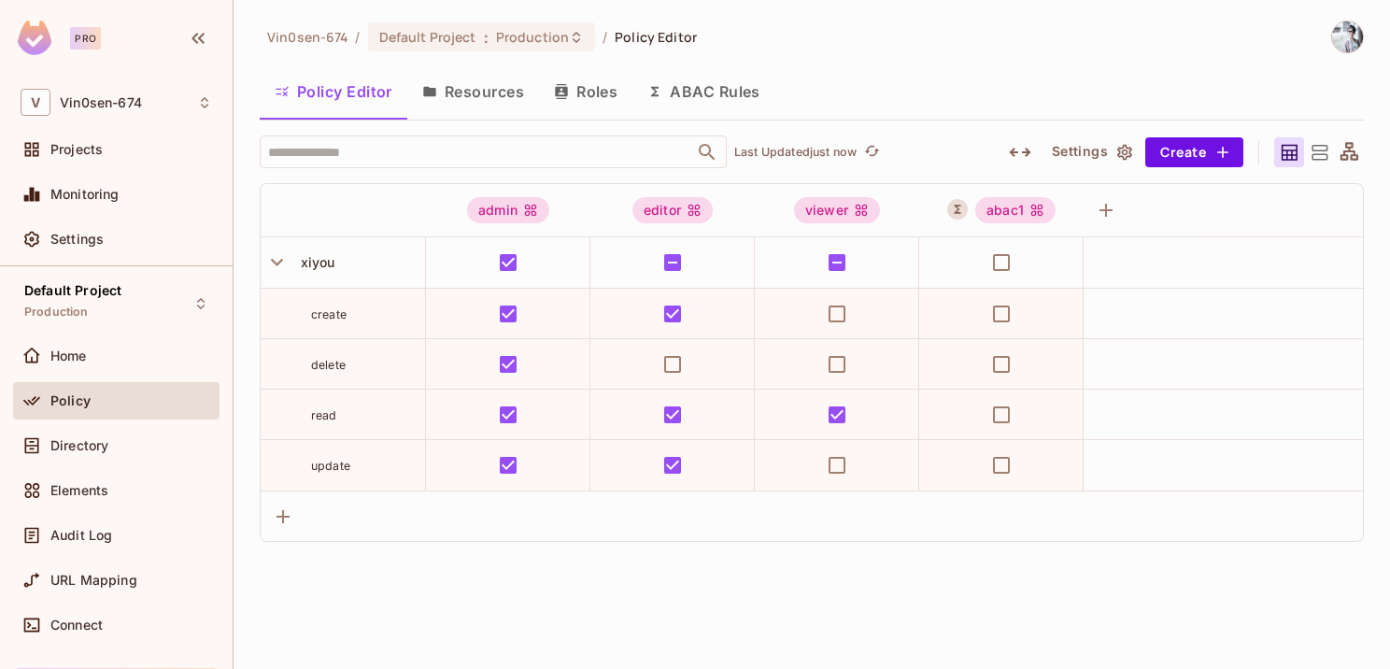
click at [136, 468] on div "Directory" at bounding box center [116, 449] width 206 height 45
click at [99, 502] on div "Elements" at bounding box center [116, 490] width 206 height 37
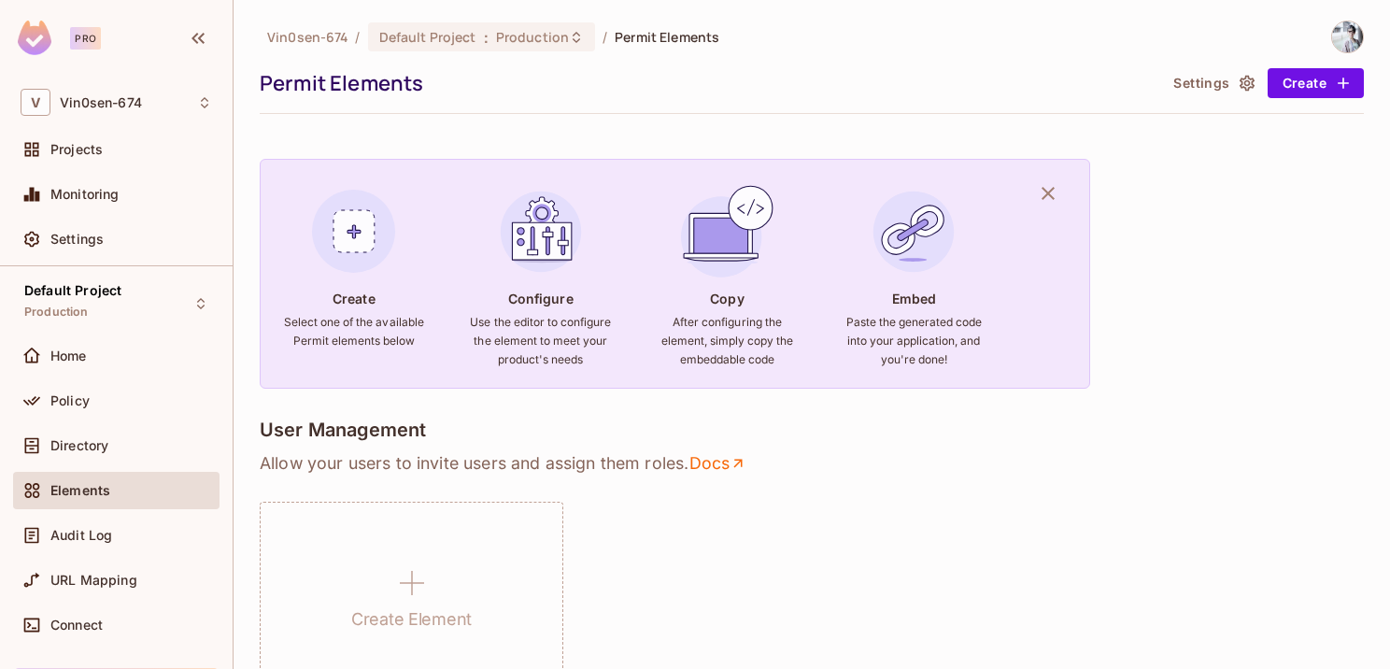
click at [95, 557] on div "Audit Log" at bounding box center [116, 539] width 206 height 45
click at [96, 540] on span "Audit Log" at bounding box center [81, 535] width 62 height 15
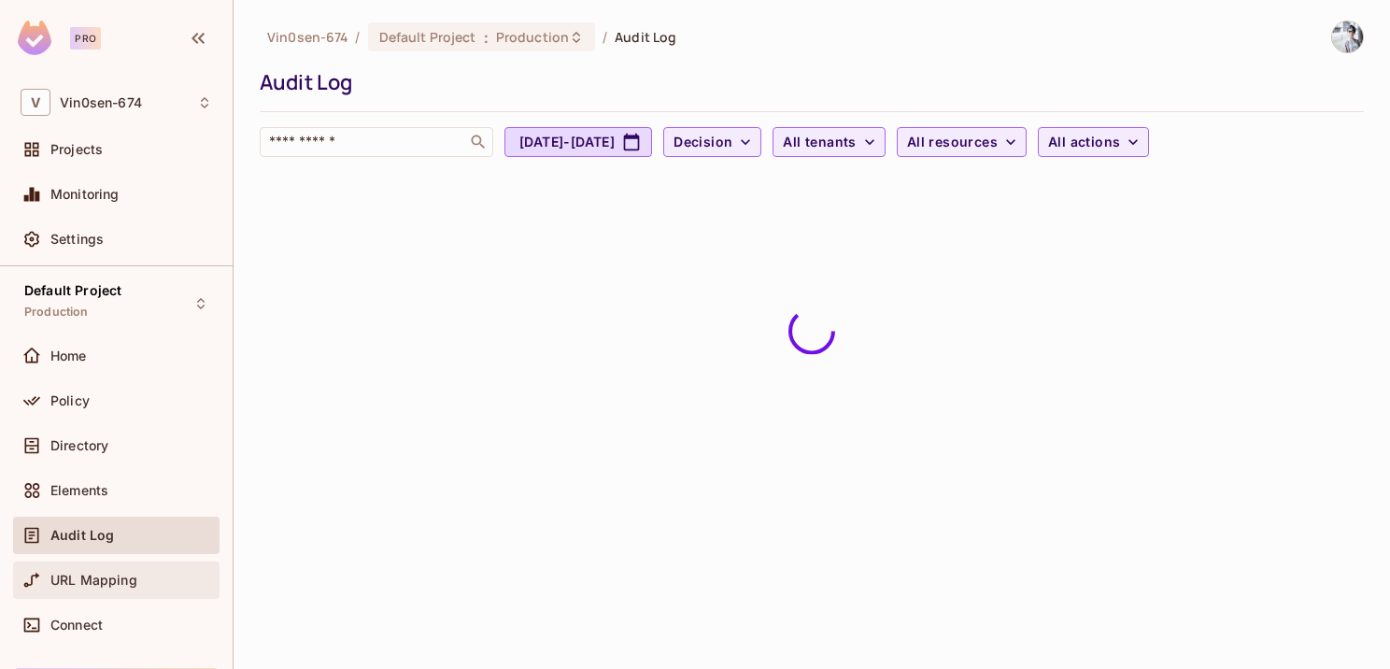
click at [106, 583] on span "URL Mapping" at bounding box center [93, 580] width 87 height 15
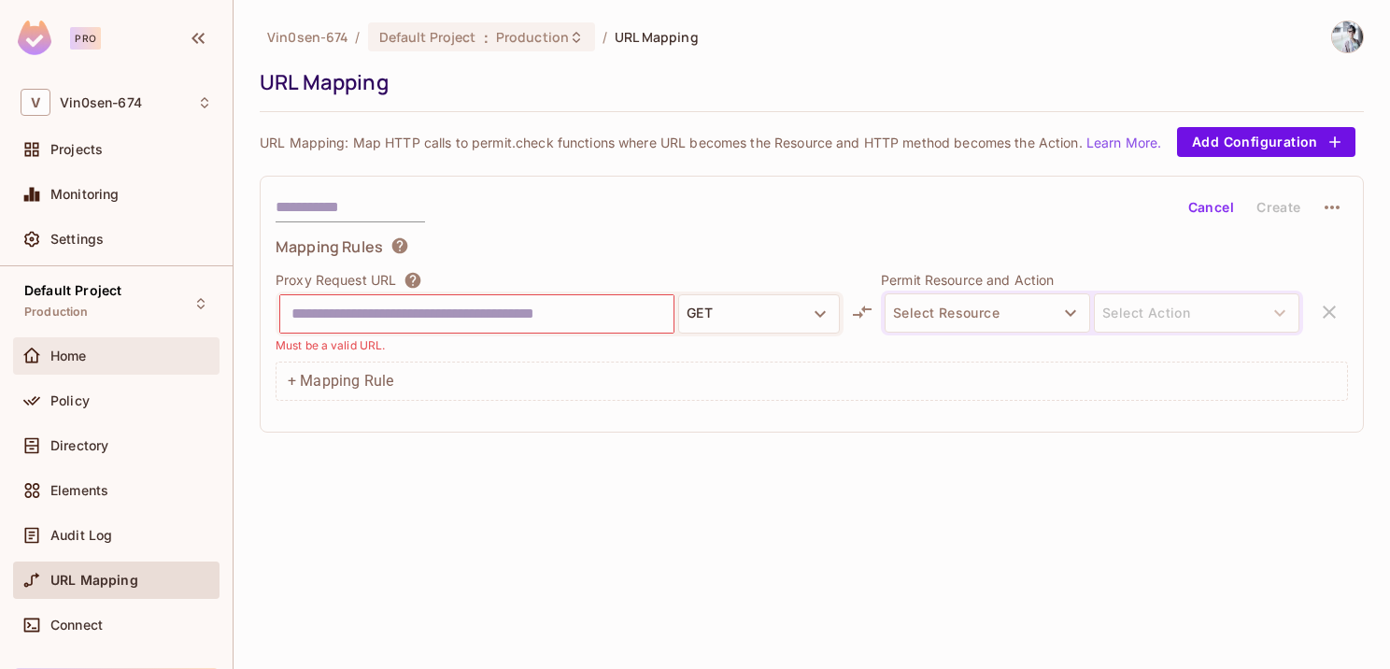
click at [64, 342] on div "Home" at bounding box center [116, 355] width 206 height 37
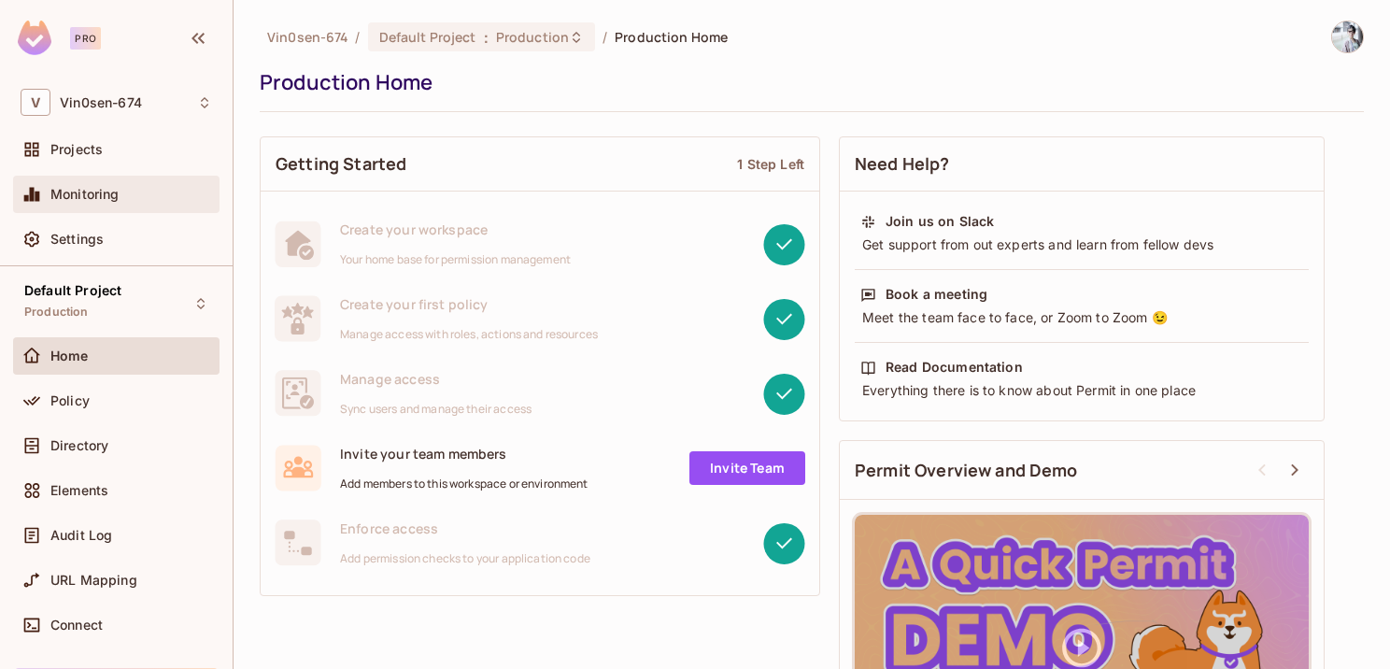
click at [95, 209] on div "Monitoring" at bounding box center [116, 194] width 206 height 37
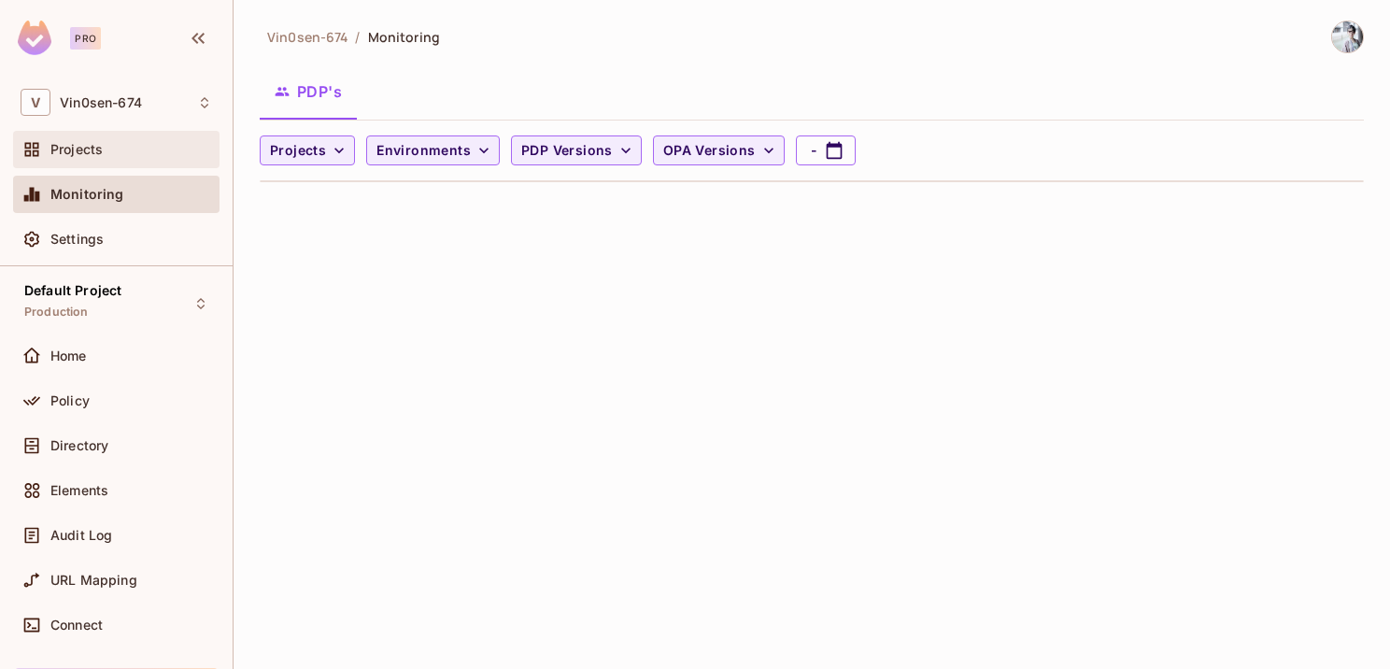
click at [93, 163] on div "Projects" at bounding box center [116, 149] width 206 height 37
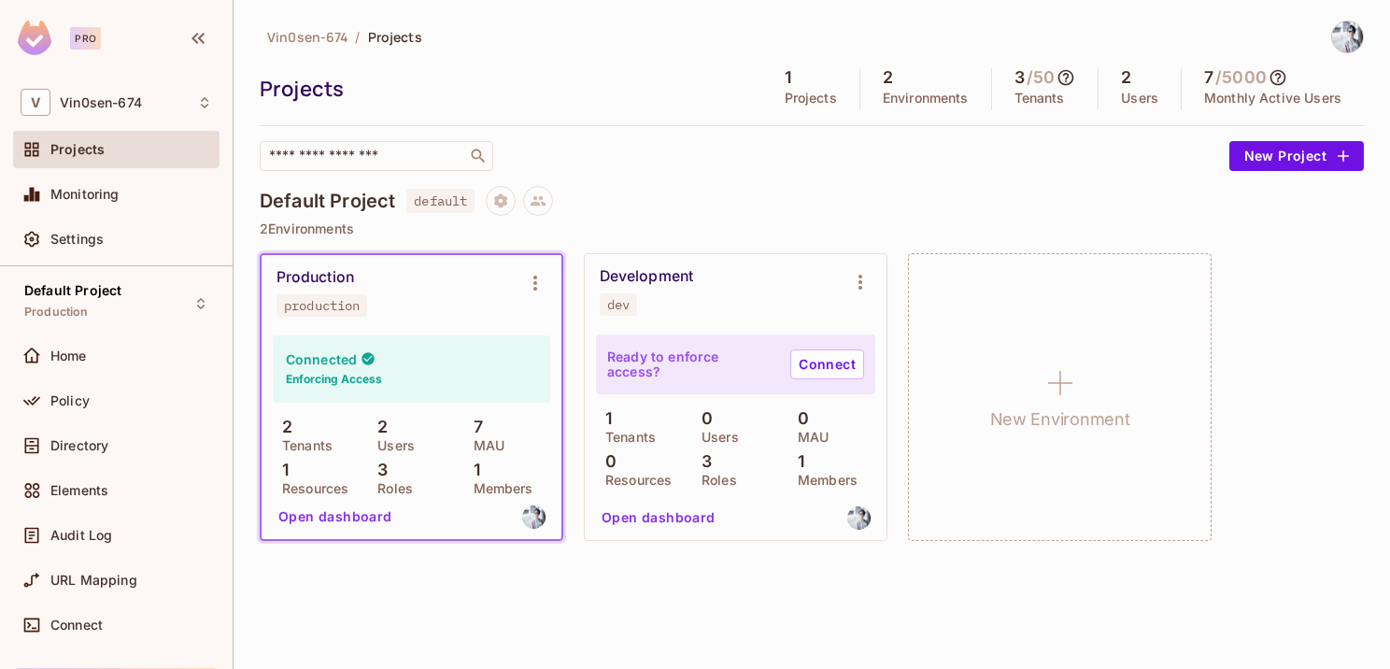
click at [362, 523] on button "Open dashboard" at bounding box center [335, 517] width 129 height 30
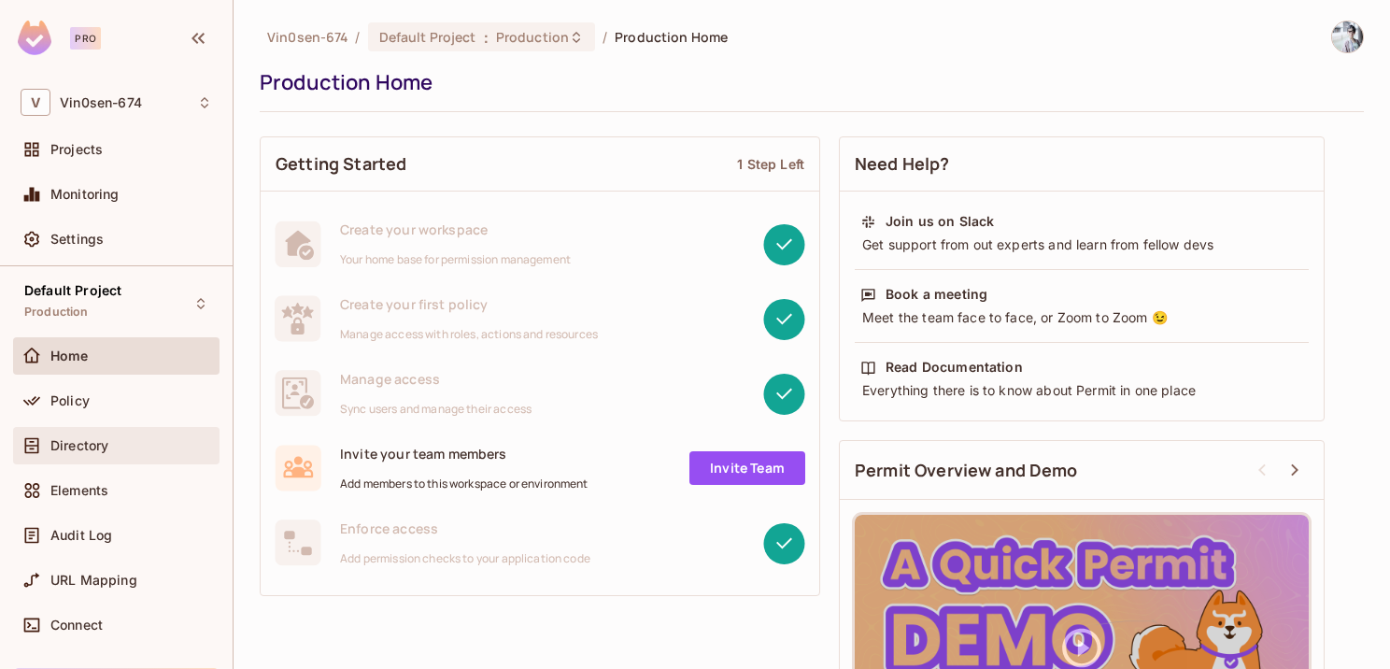
click at [97, 460] on div "Directory" at bounding box center [116, 445] width 206 height 37
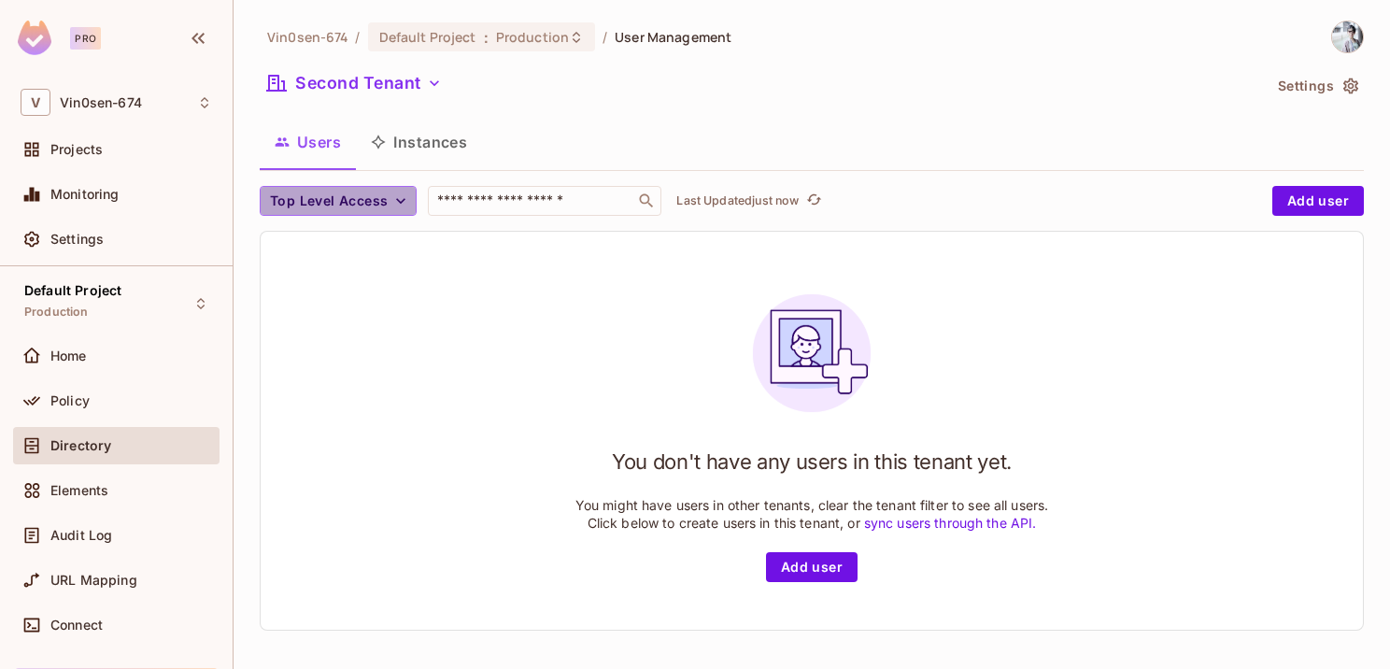
click at [384, 203] on span "Top Level Access" at bounding box center [329, 201] width 118 height 23
click at [391, 196] on div at bounding box center [695, 334] width 1390 height 669
click at [389, 210] on button "Top Level Access" at bounding box center [338, 201] width 157 height 30
click at [396, 86] on div at bounding box center [695, 334] width 1390 height 669
click at [405, 85] on button "Second Tenant" at bounding box center [355, 83] width 190 height 30
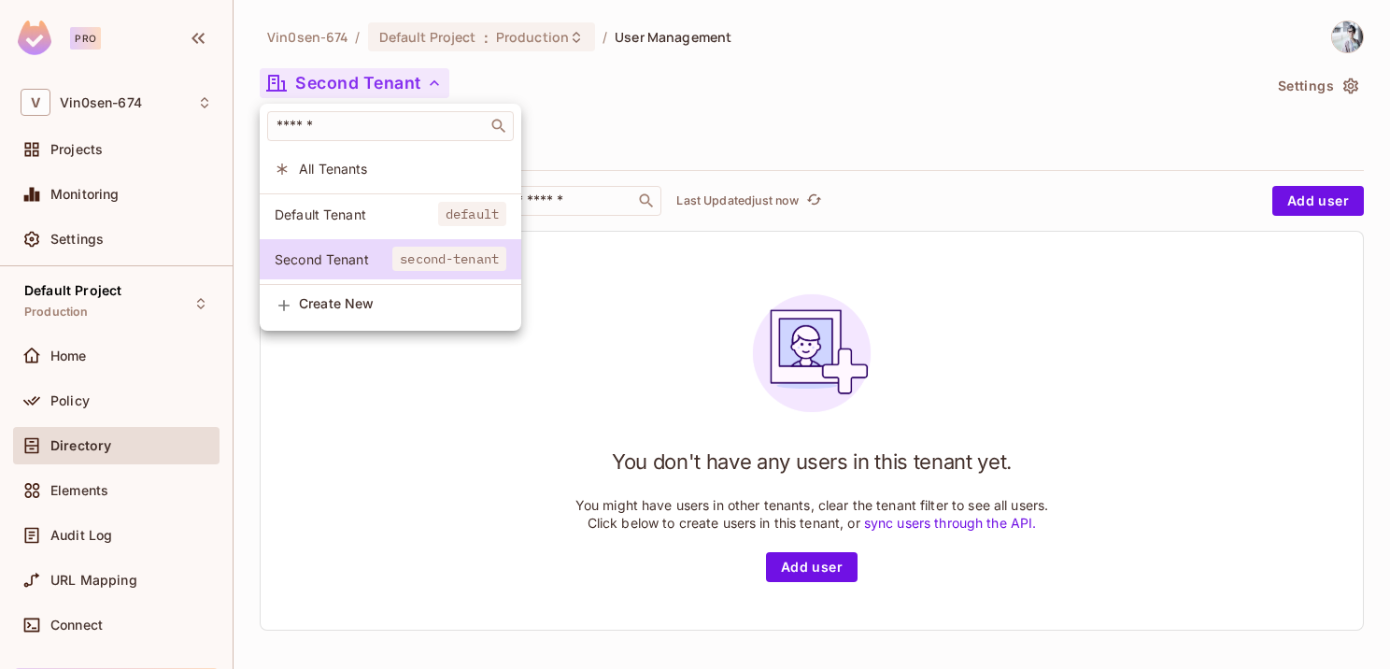
click at [374, 234] on div "Default Tenant default Second Tenant second-tenant" at bounding box center [391, 239] width 262 height 92
click at [371, 219] on span "Default Tenant" at bounding box center [356, 214] width 163 height 18
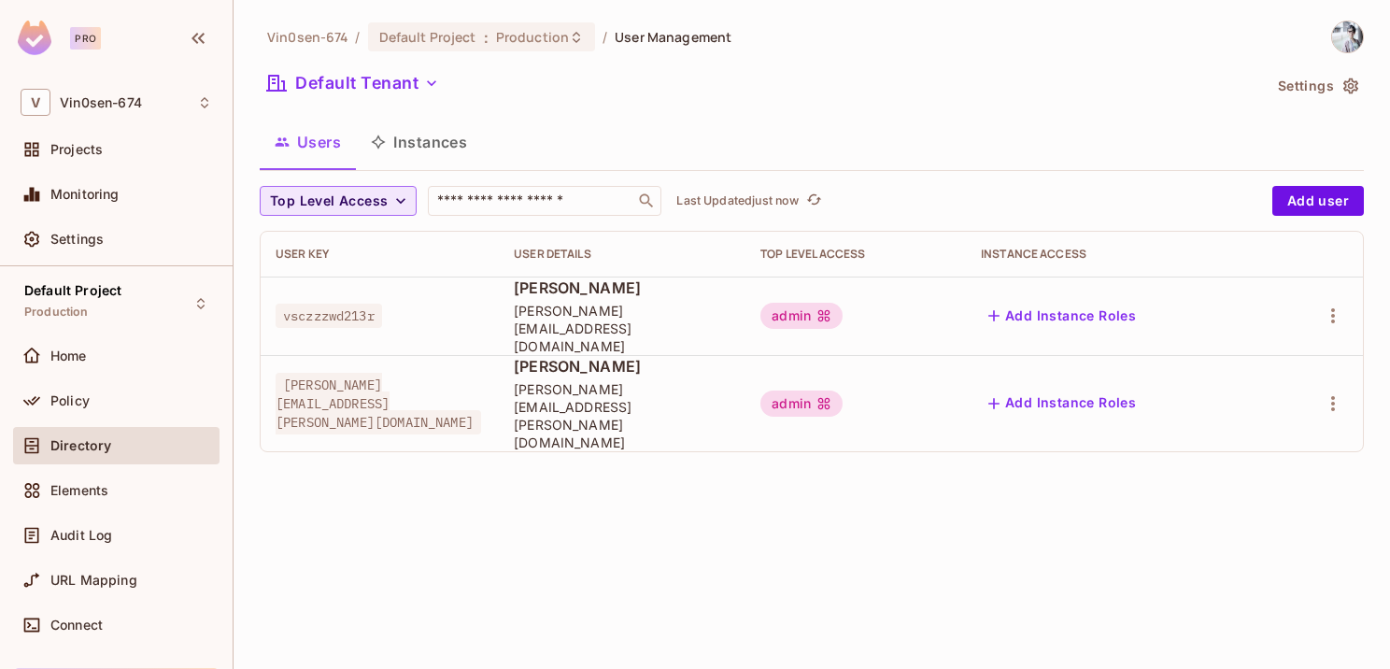
click at [393, 201] on icon "button" at bounding box center [400, 200] width 19 height 19
click at [393, 201] on div at bounding box center [695, 334] width 1390 height 669
click at [533, 362] on span "[PERSON_NAME]" at bounding box center [622, 366] width 217 height 21
click at [380, 374] on span "[PERSON_NAME][EMAIL_ADDRESS][PERSON_NAME][DOMAIN_NAME]" at bounding box center [378, 404] width 205 height 62
click at [818, 390] on div "admin" at bounding box center [801, 403] width 82 height 26
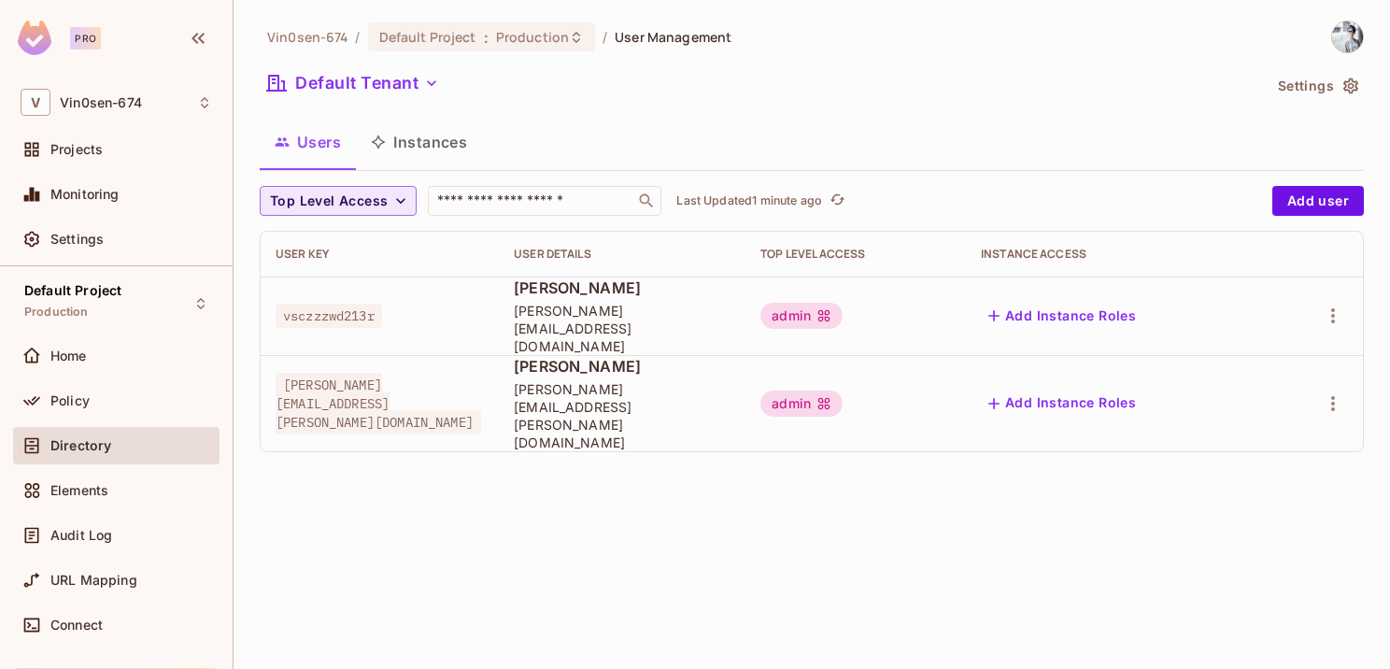
click at [830, 397] on icon at bounding box center [824, 403] width 12 height 12
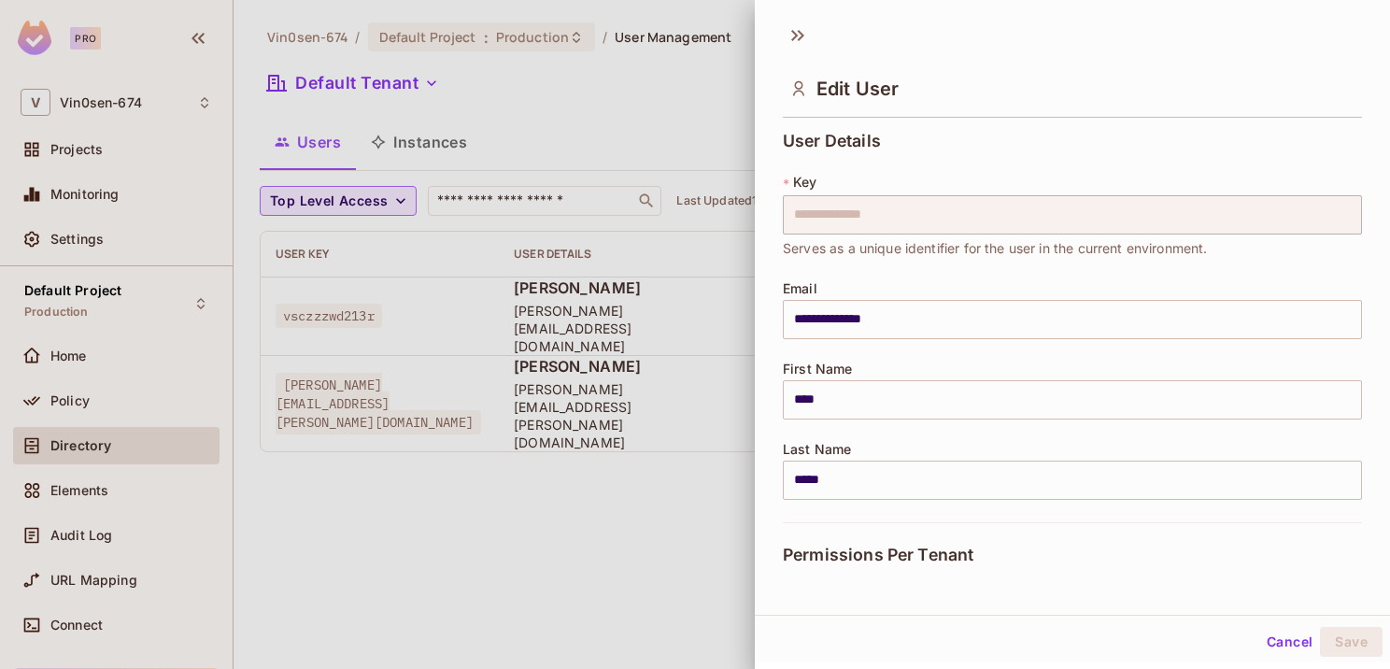
click at [622, 433] on div at bounding box center [695, 334] width 1390 height 669
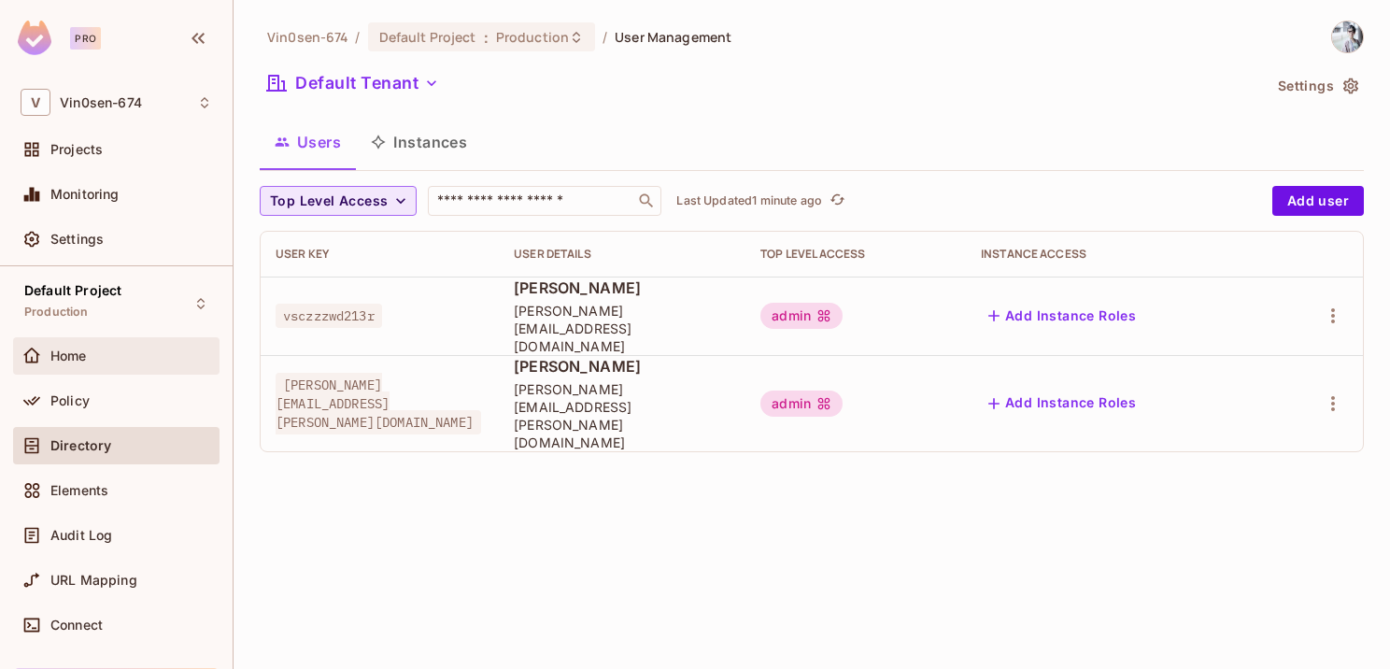
click at [94, 364] on div "Home" at bounding box center [116, 356] width 191 height 22
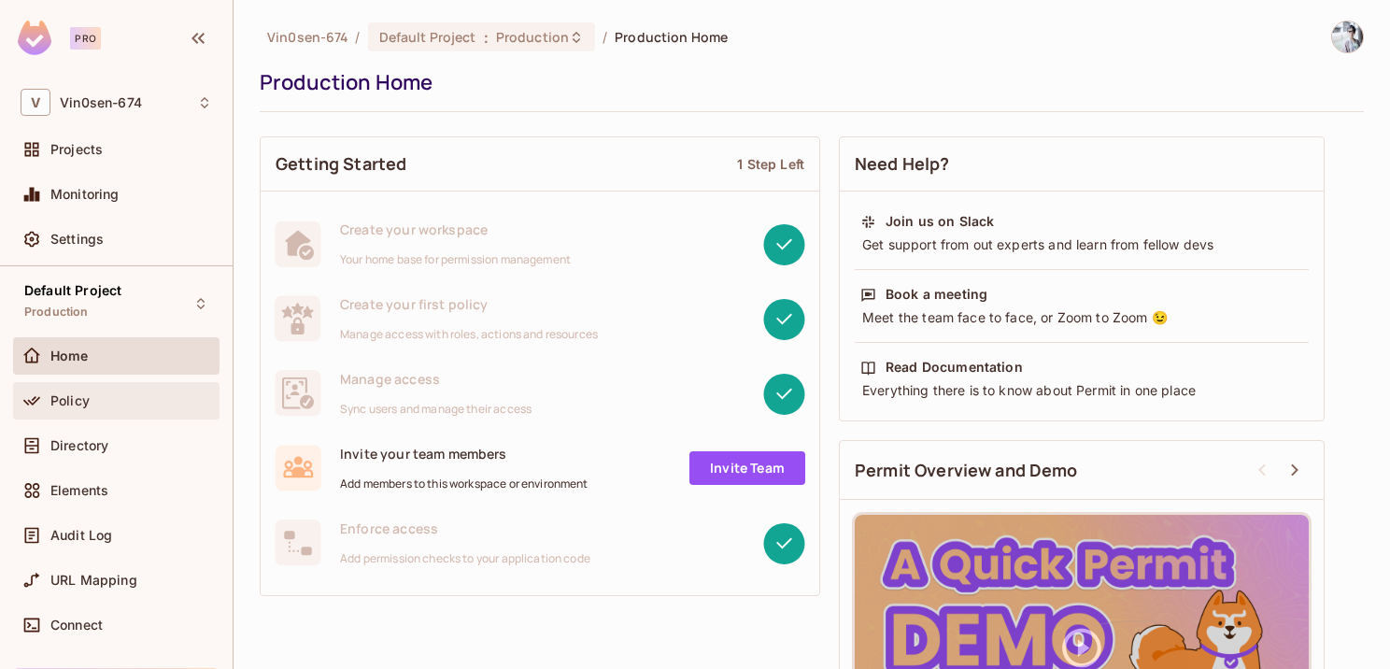
click at [91, 395] on div "Policy" at bounding box center [131, 400] width 162 height 15
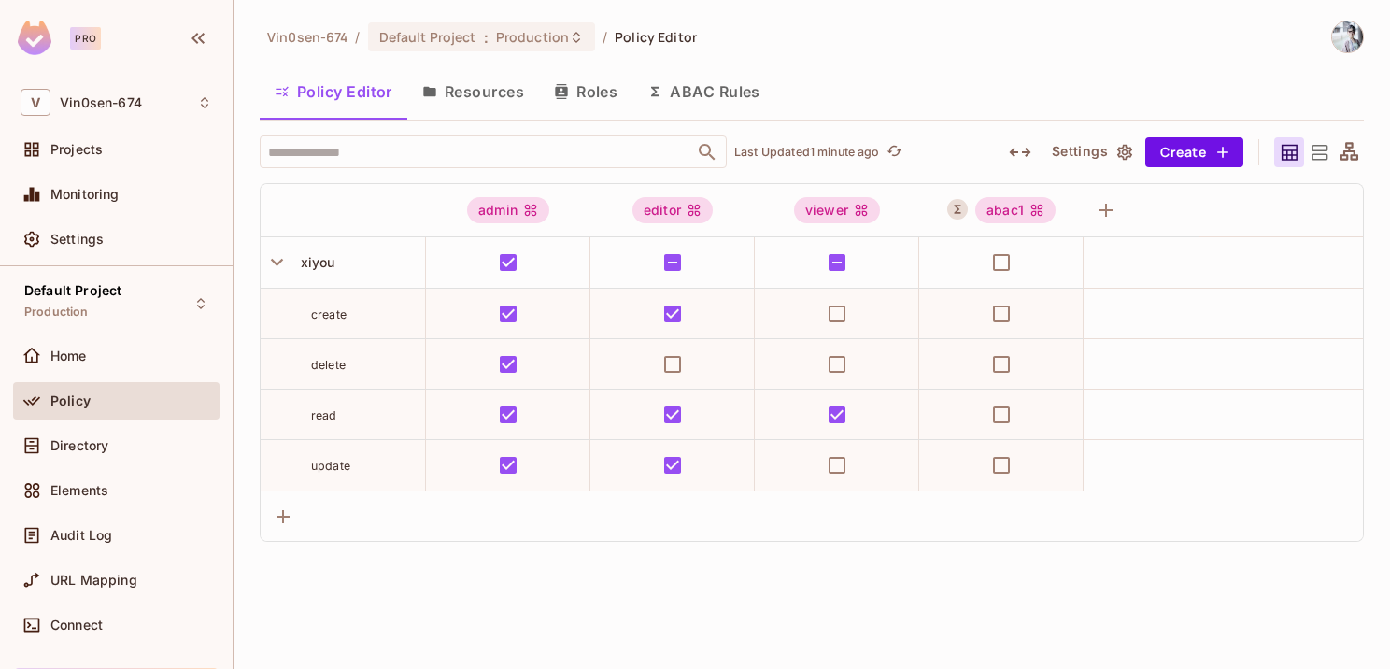
click at [579, 97] on button "Roles" at bounding box center [585, 91] width 93 height 47
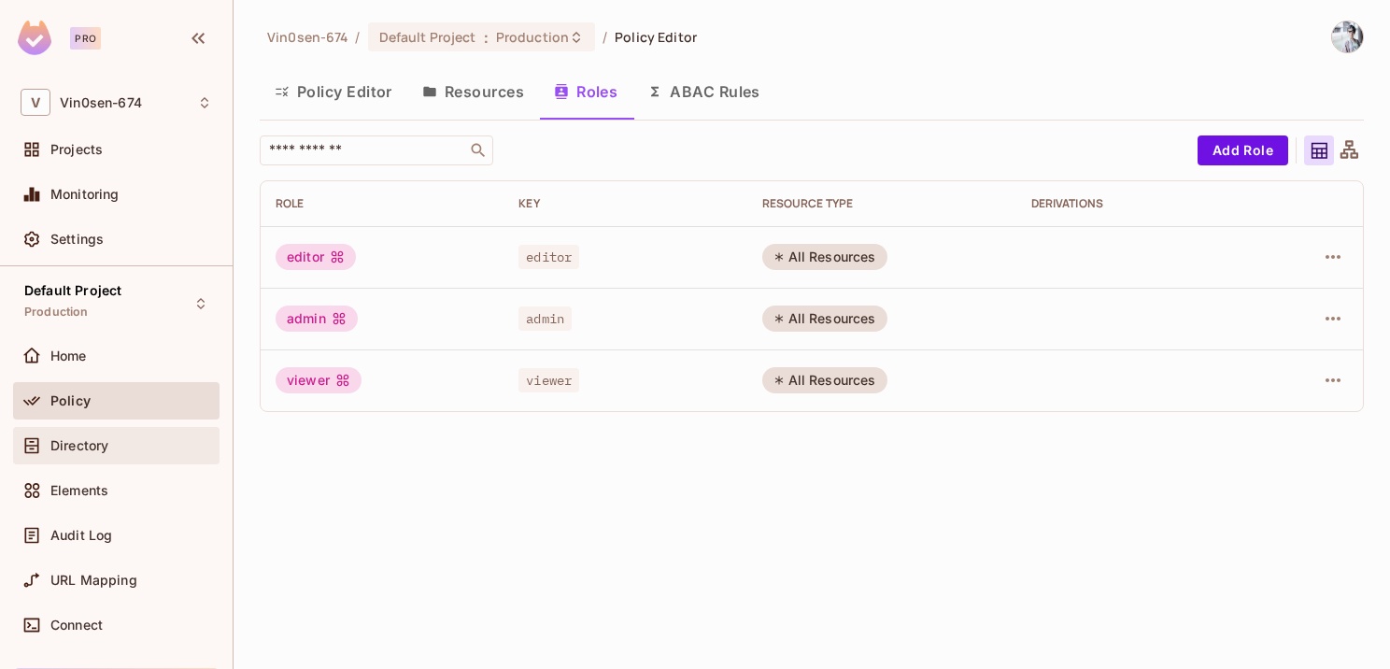
click at [83, 459] on div "Directory" at bounding box center [116, 445] width 206 height 37
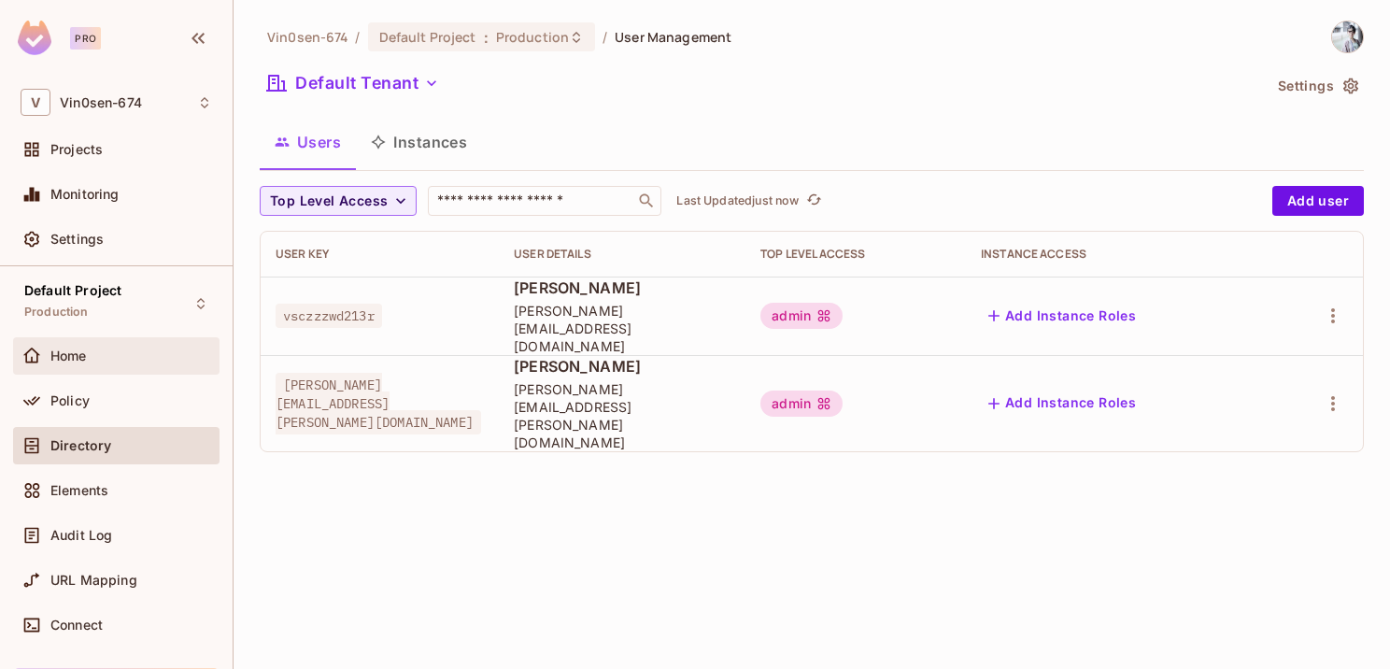
click at [104, 361] on div "Home" at bounding box center [131, 355] width 162 height 15
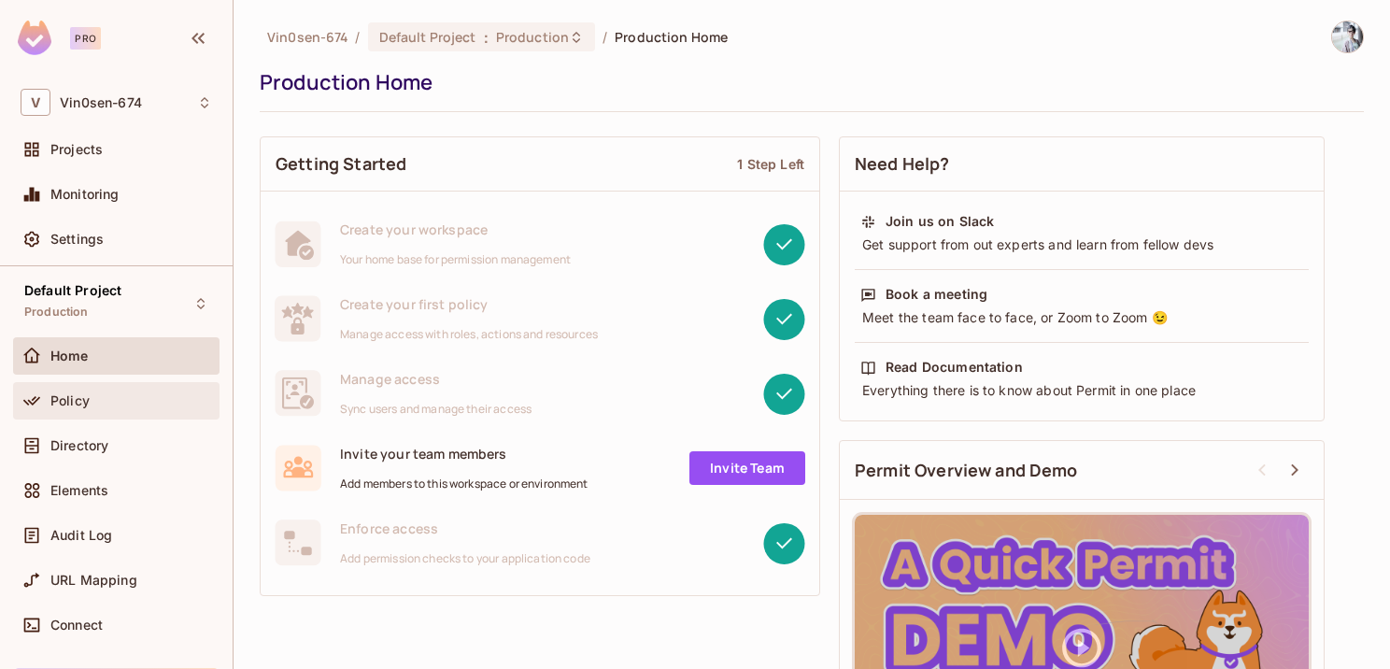
click at [97, 408] on div "Policy" at bounding box center [116, 400] width 191 height 22
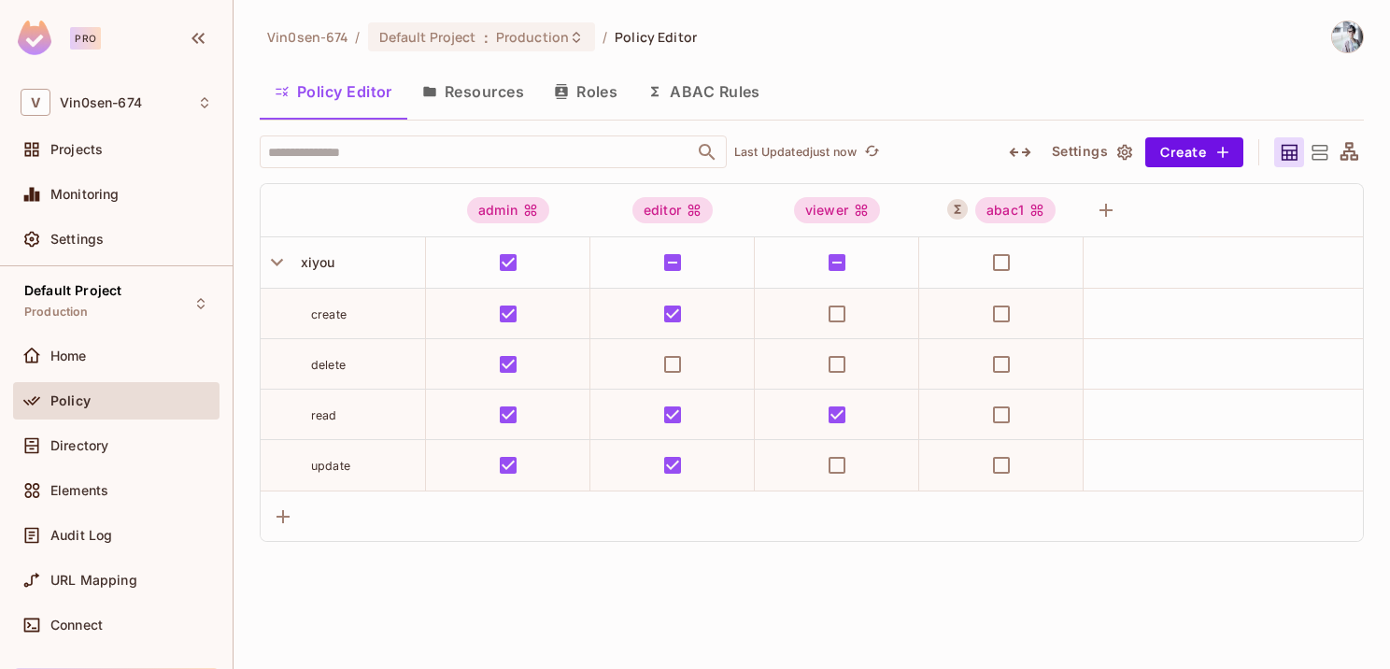
click at [500, 92] on button "Resources" at bounding box center [473, 91] width 132 height 47
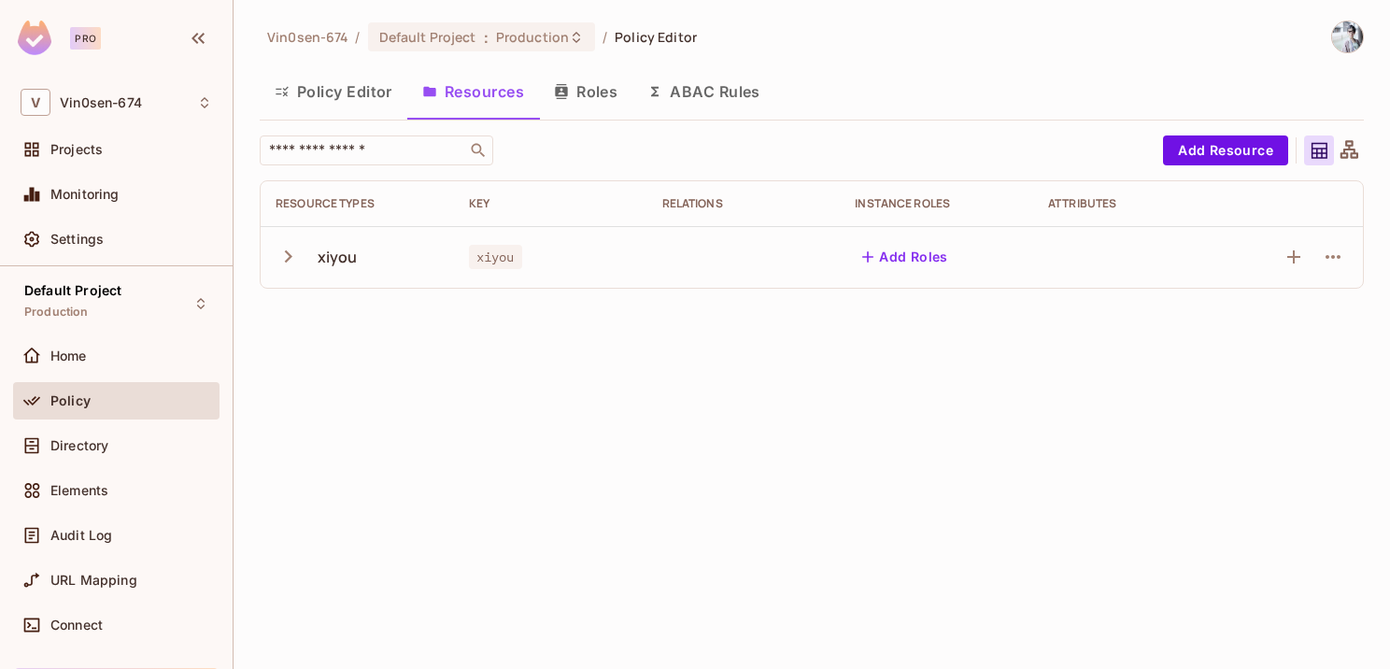
click at [320, 262] on div "xiyou" at bounding box center [338, 257] width 40 height 21
click at [273, 255] on td "xiyou" at bounding box center [357, 257] width 193 height 62
click at [285, 261] on icon "button" at bounding box center [288, 256] width 7 height 12
click at [1270, 149] on button "Add Resource" at bounding box center [1225, 150] width 125 height 30
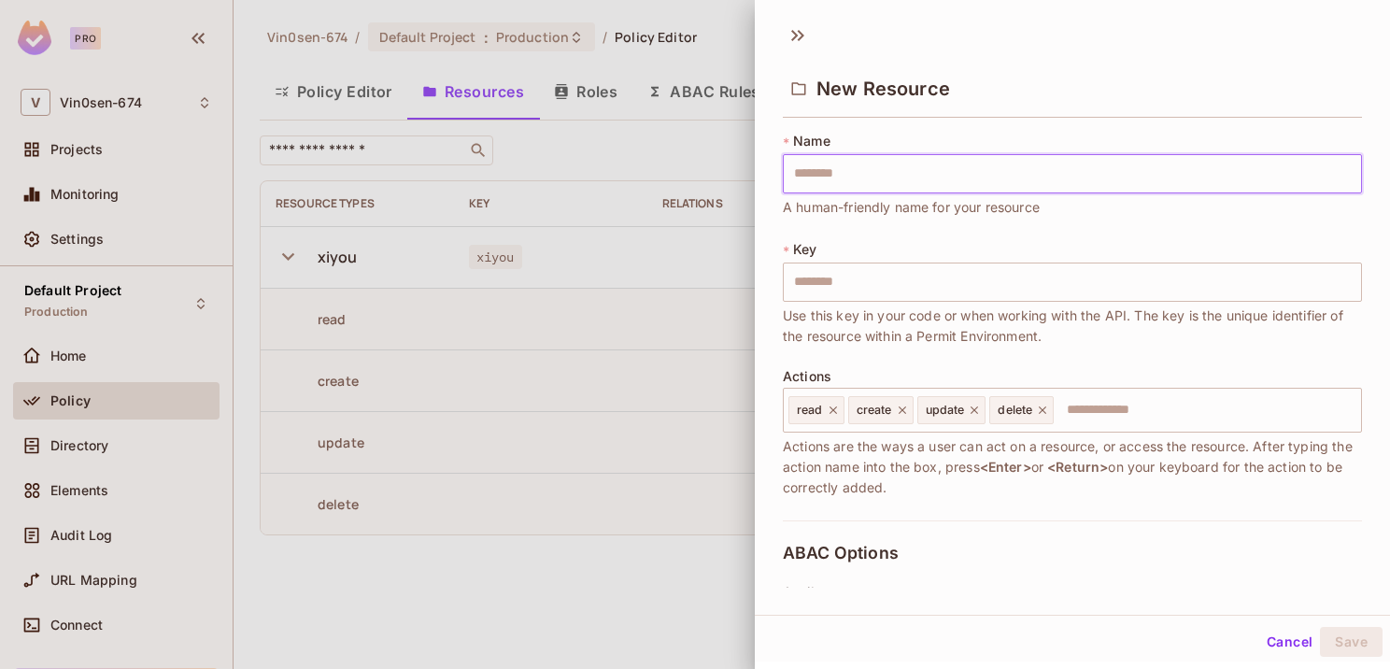
click at [973, 174] on input "text" at bounding box center [1072, 173] width 579 height 39
type input "*"
type input "**"
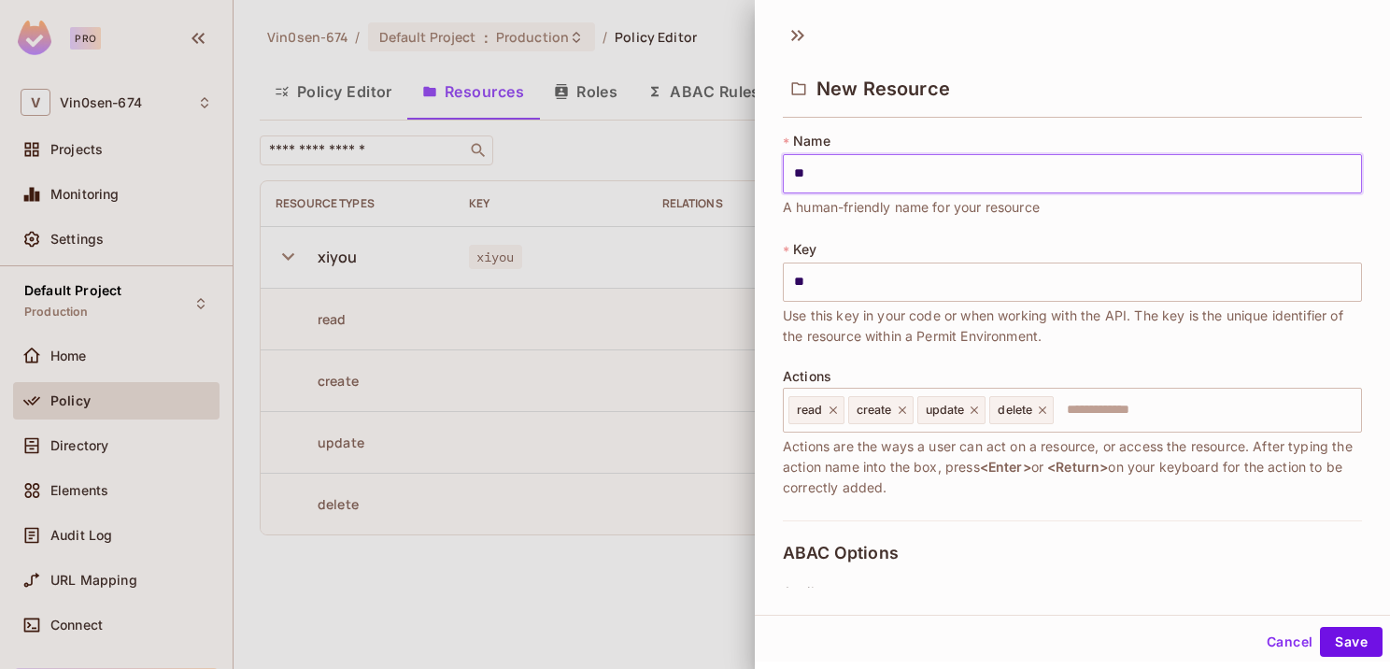
type input "***"
type input "****"
type input "*****"
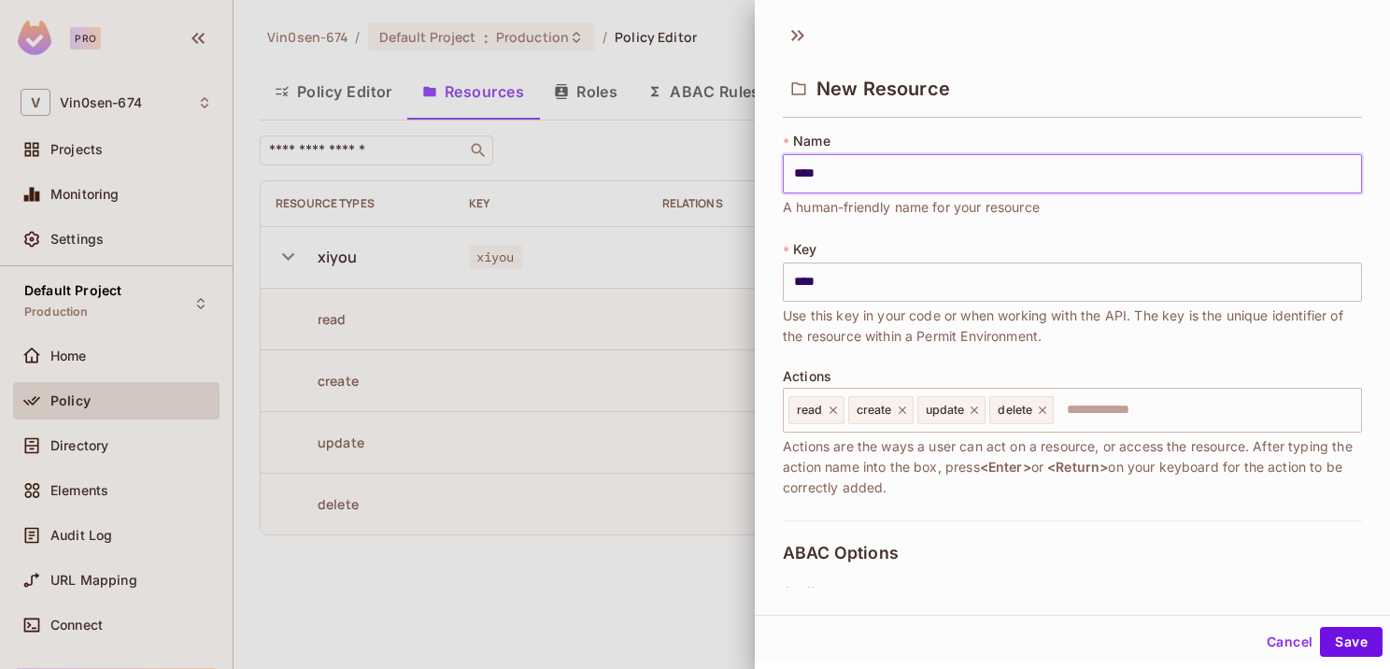
type input "*****"
type input "******"
click at [909, 282] on input "******" at bounding box center [1072, 281] width 579 height 39
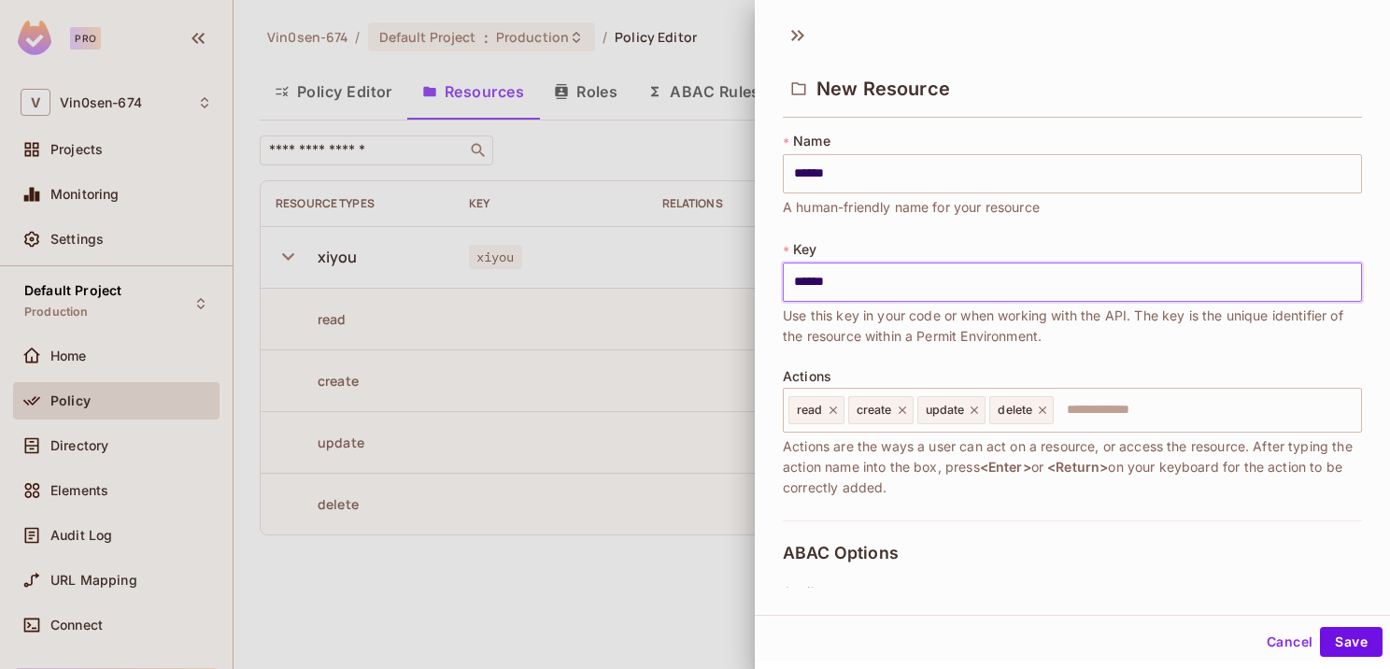
click at [909, 282] on input "******" at bounding box center [1072, 281] width 579 height 39
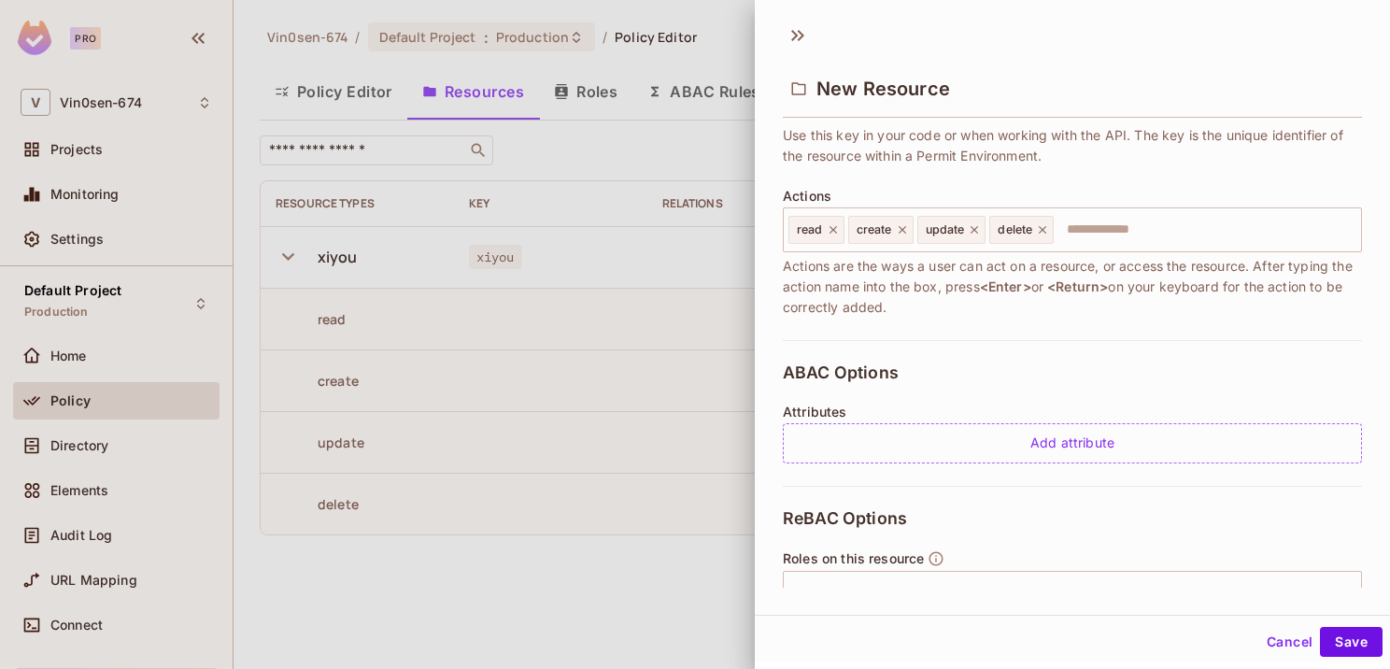
scroll to position [187, 0]
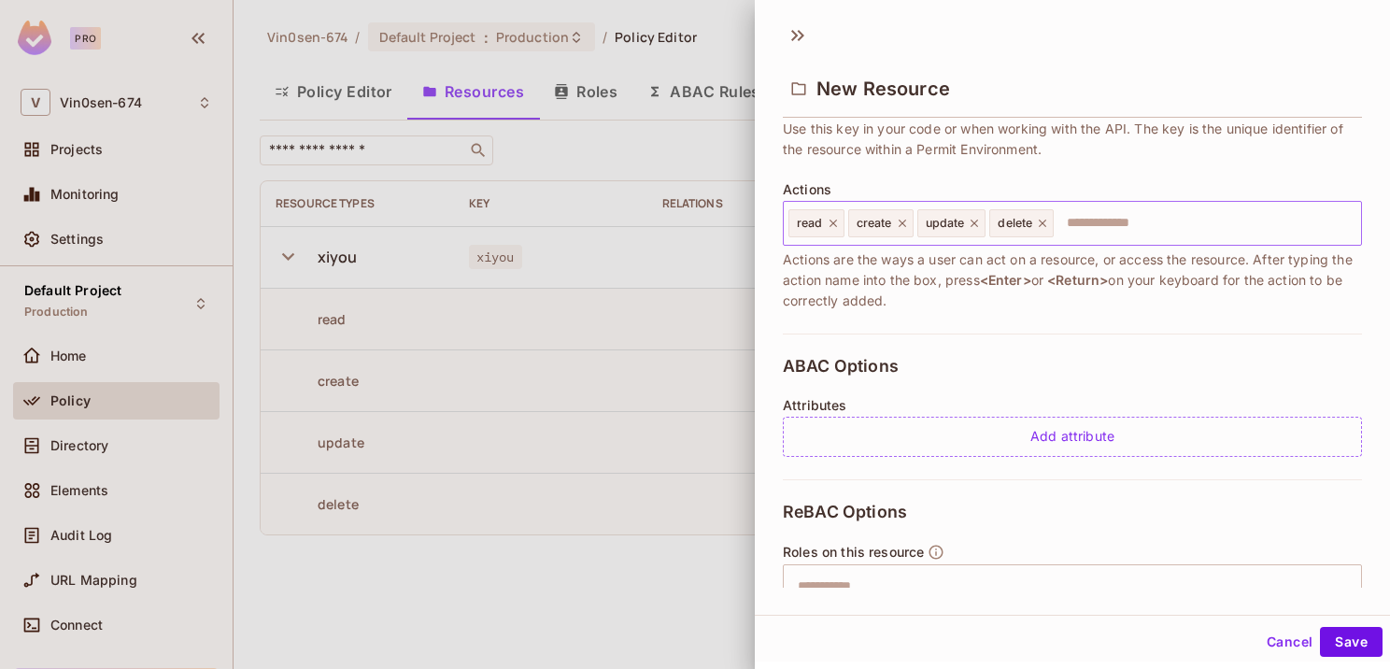
click at [1083, 213] on input "text" at bounding box center [1204, 223] width 298 height 37
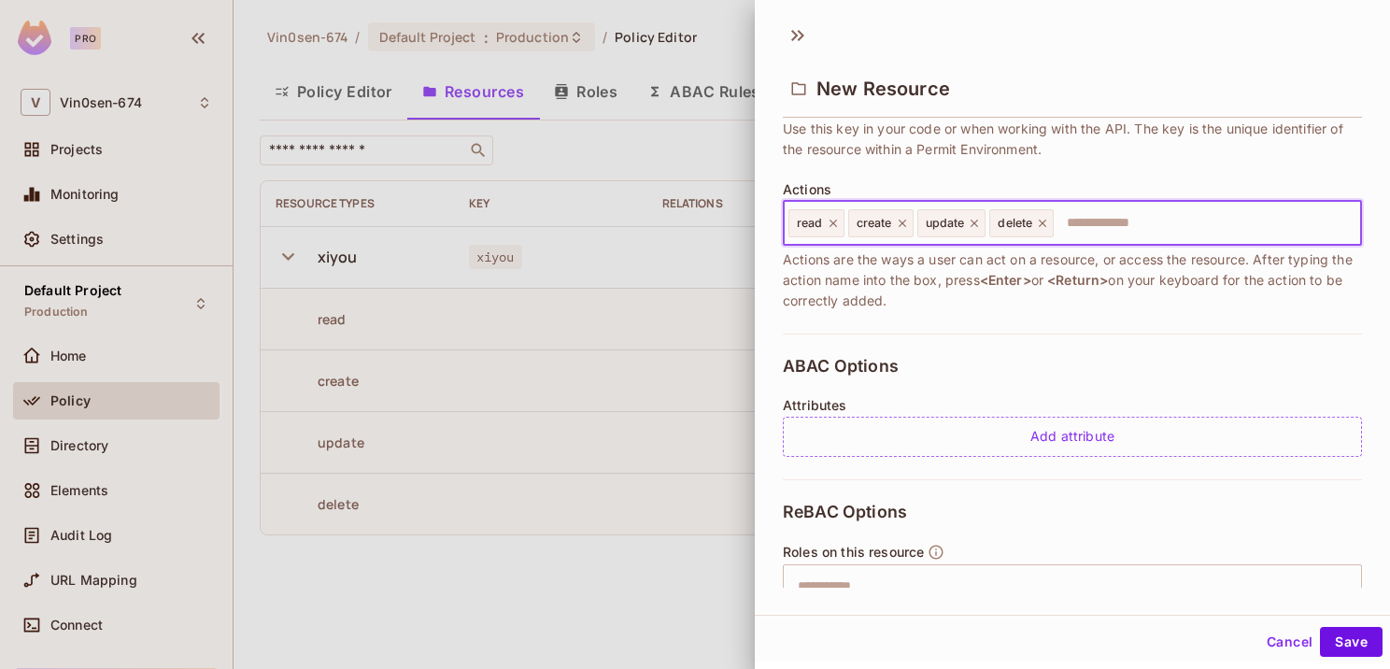
click at [1039, 225] on icon at bounding box center [1042, 223] width 13 height 13
click at [977, 217] on icon at bounding box center [974, 223] width 13 height 13
click at [901, 224] on icon at bounding box center [902, 223] width 13 height 13
click at [832, 217] on icon at bounding box center [833, 223] width 13 height 13
click at [840, 221] on input "text" at bounding box center [1069, 223] width 567 height 37
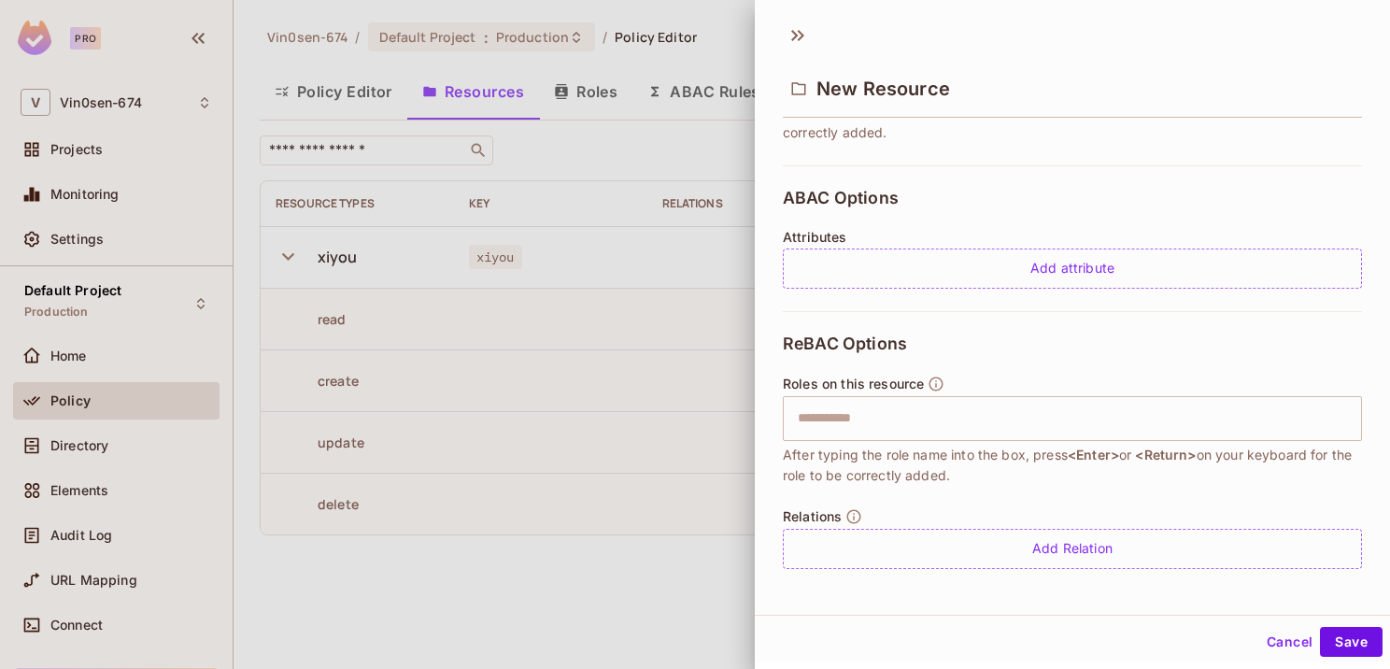
scroll to position [359, 0]
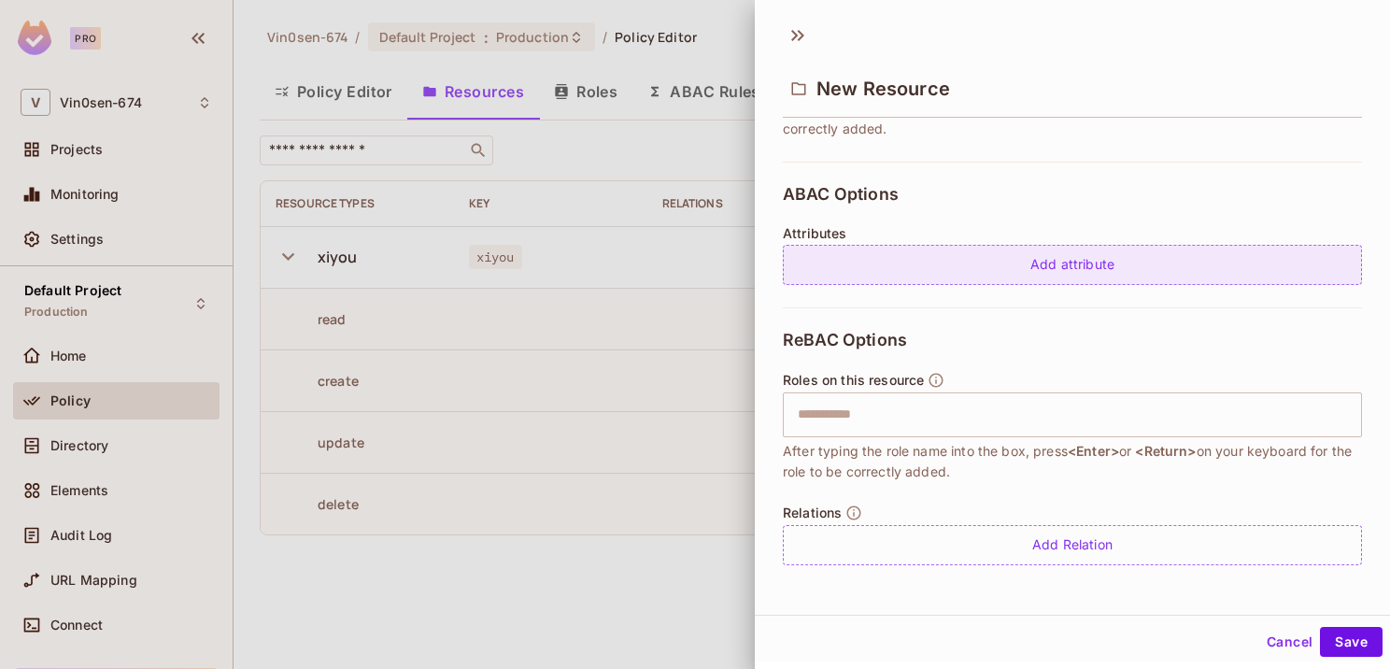
click at [1088, 262] on div "Add attribute" at bounding box center [1072, 265] width 579 height 40
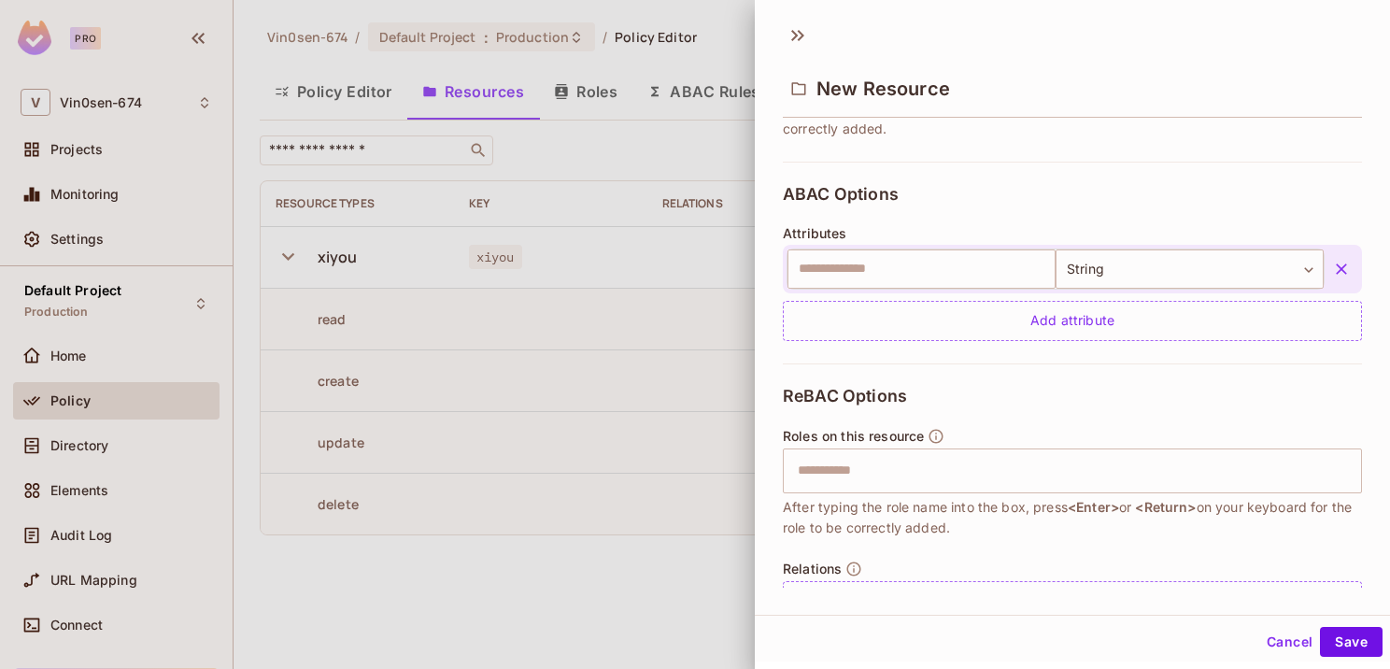
click at [1336, 264] on icon "button" at bounding box center [1341, 268] width 11 height 11
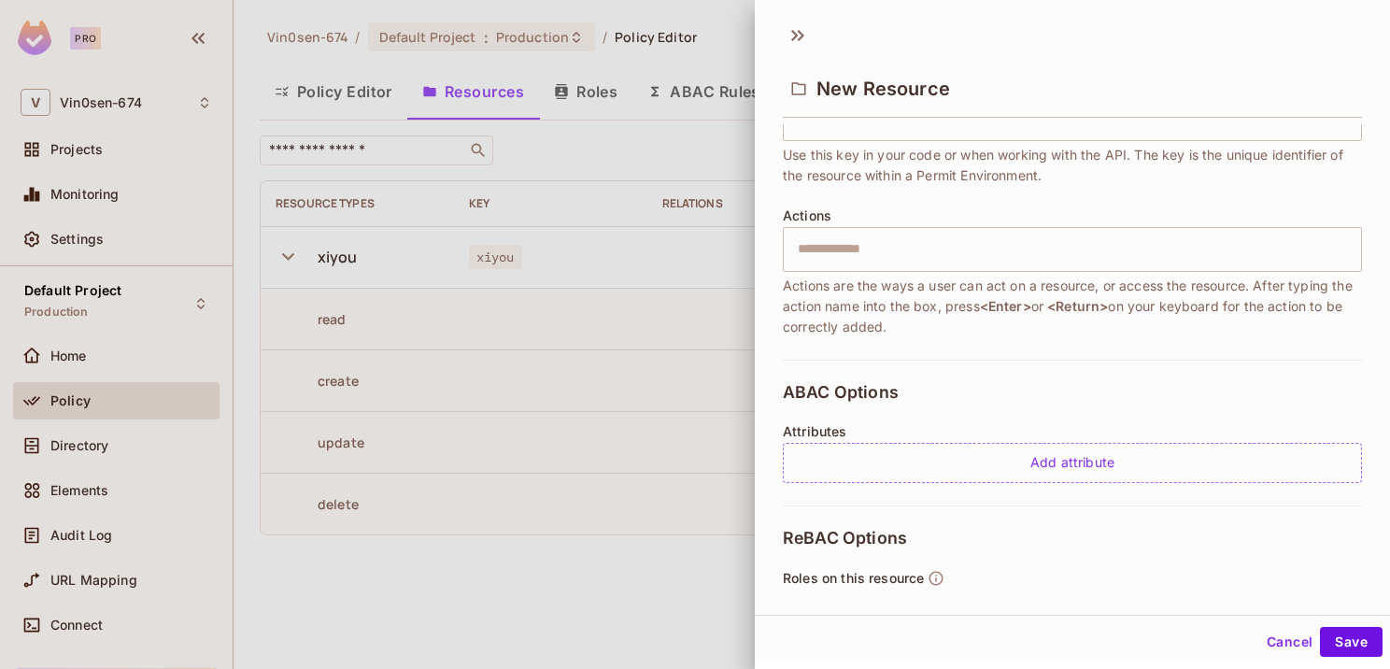
scroll to position [78, 0]
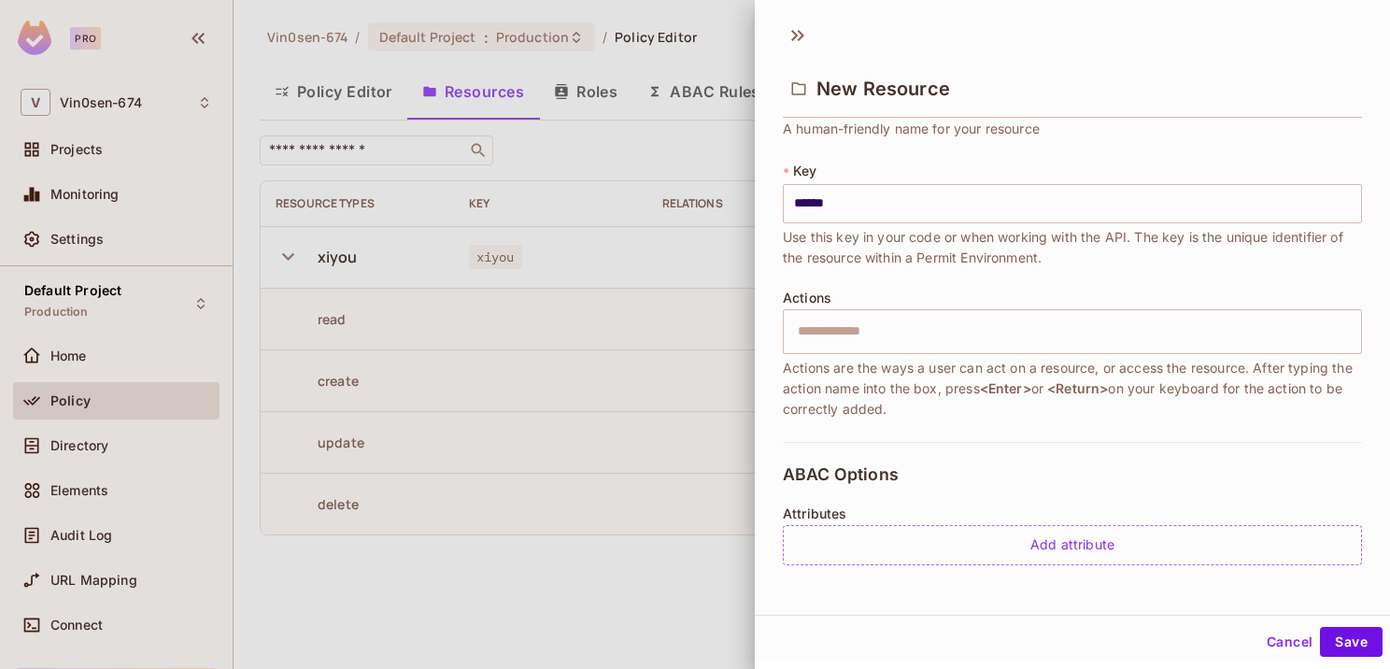
click at [641, 368] on div at bounding box center [695, 334] width 1390 height 669
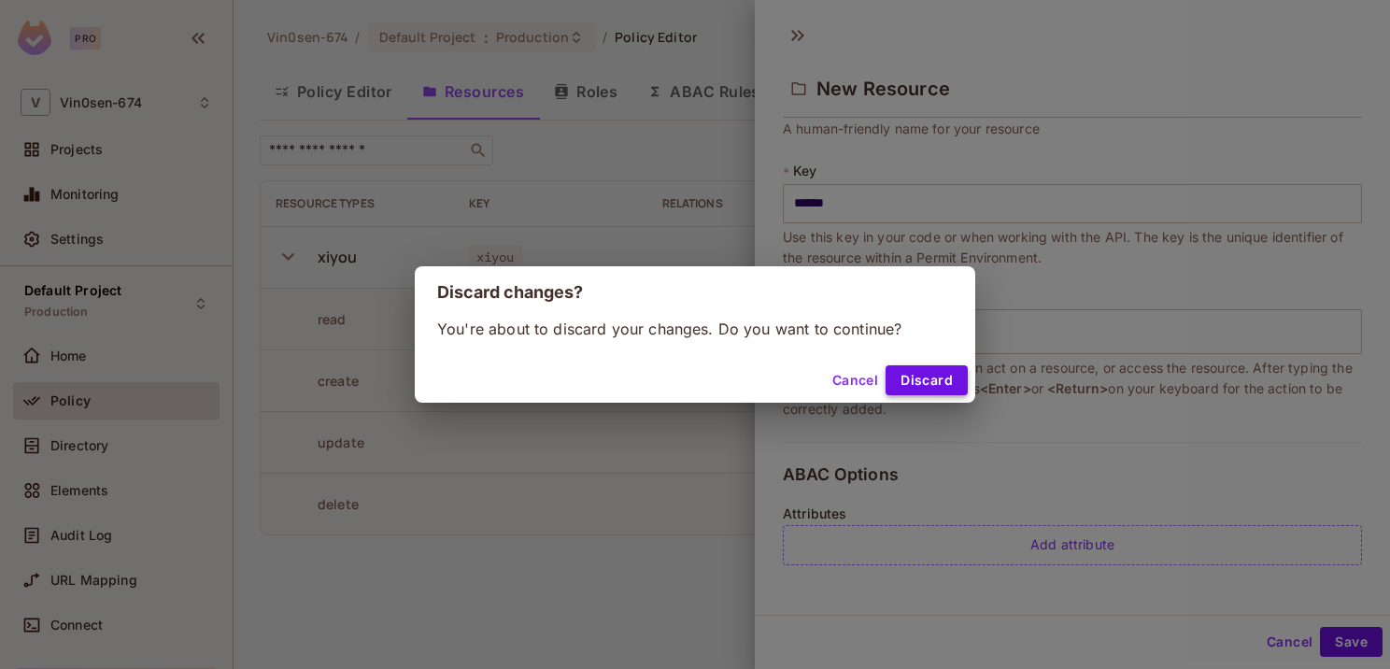
click at [922, 374] on button "Discard" at bounding box center [926, 380] width 82 height 30
